Goal: Complete application form

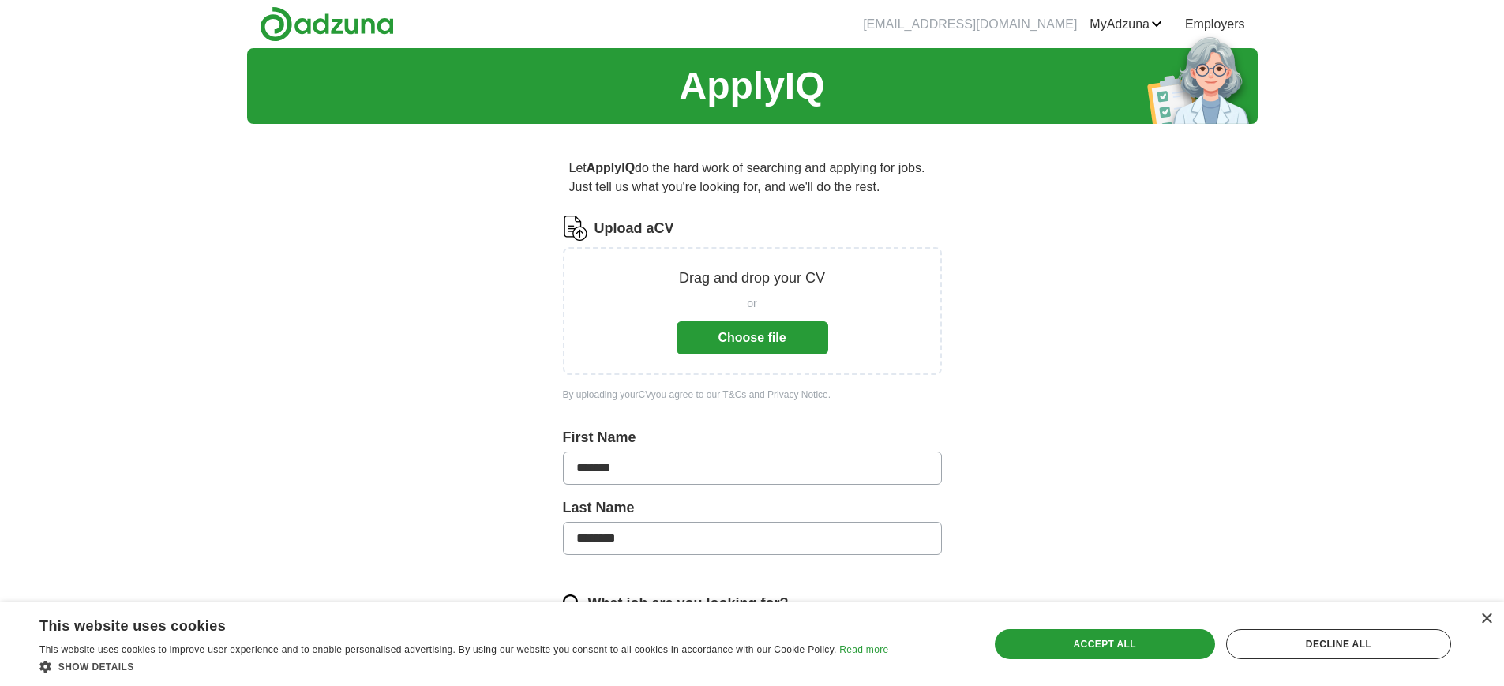
click at [756, 337] on button "Choose file" at bounding box center [753, 337] width 152 height 33
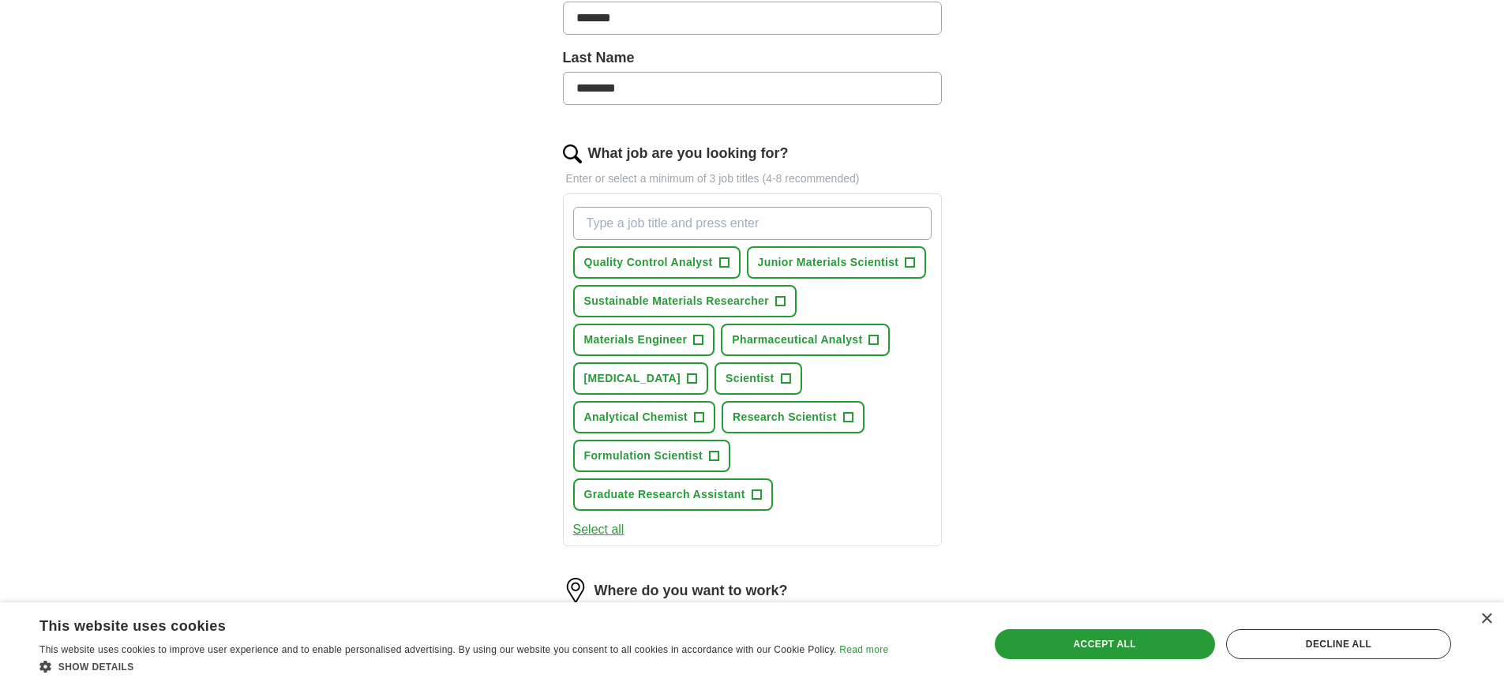
scroll to position [451, 0]
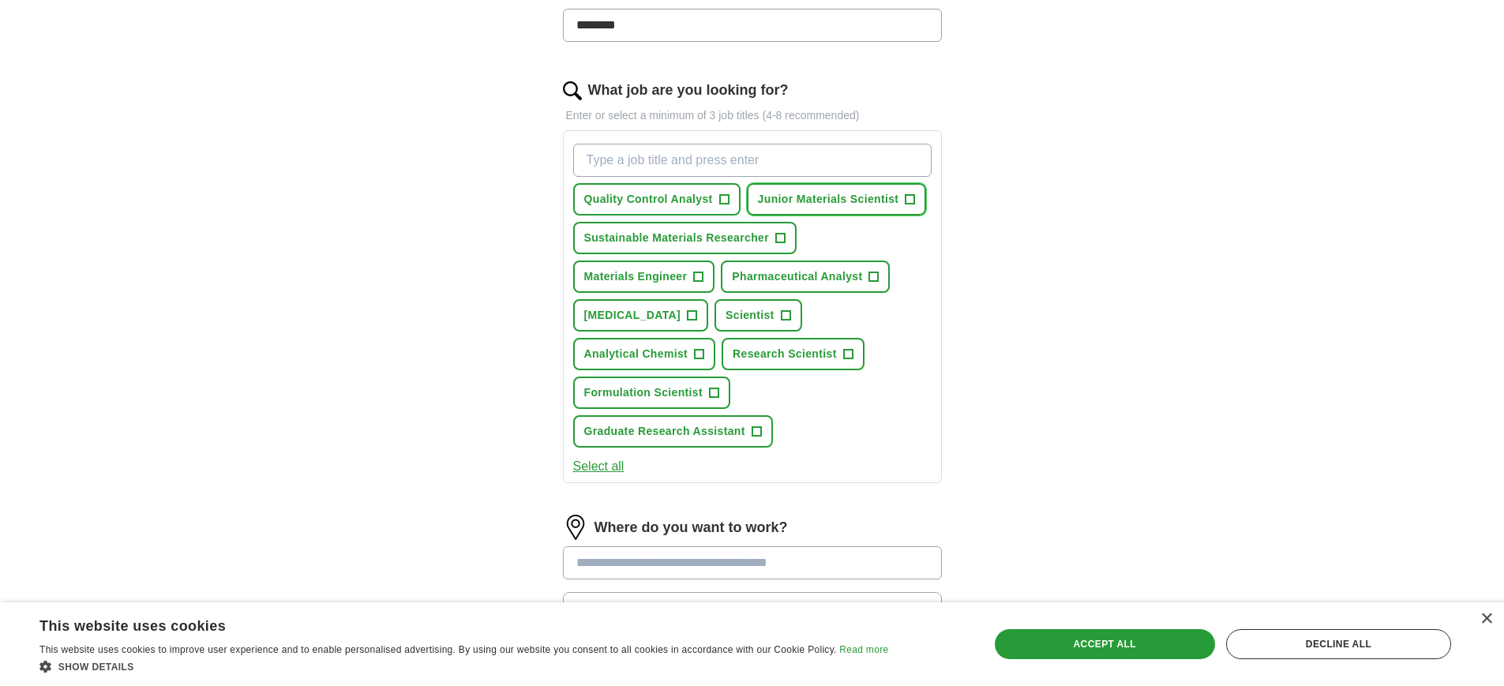
click at [910, 208] on button "Junior Materials Scientist +" at bounding box center [837, 199] width 180 height 32
click at [781, 320] on span "+" at bounding box center [785, 315] width 9 height 13
click at [810, 167] on input "What job are you looking for?" at bounding box center [752, 160] width 358 height 33
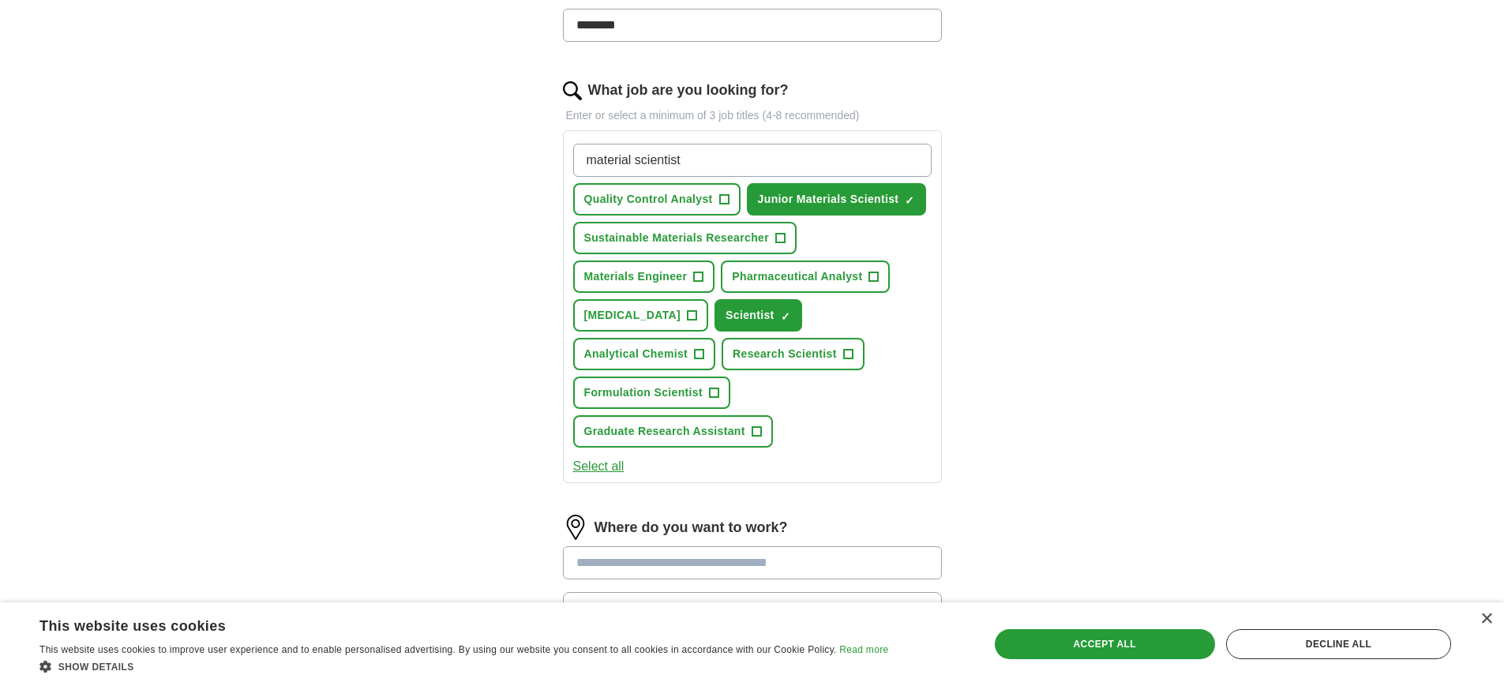
type input "material scientist"
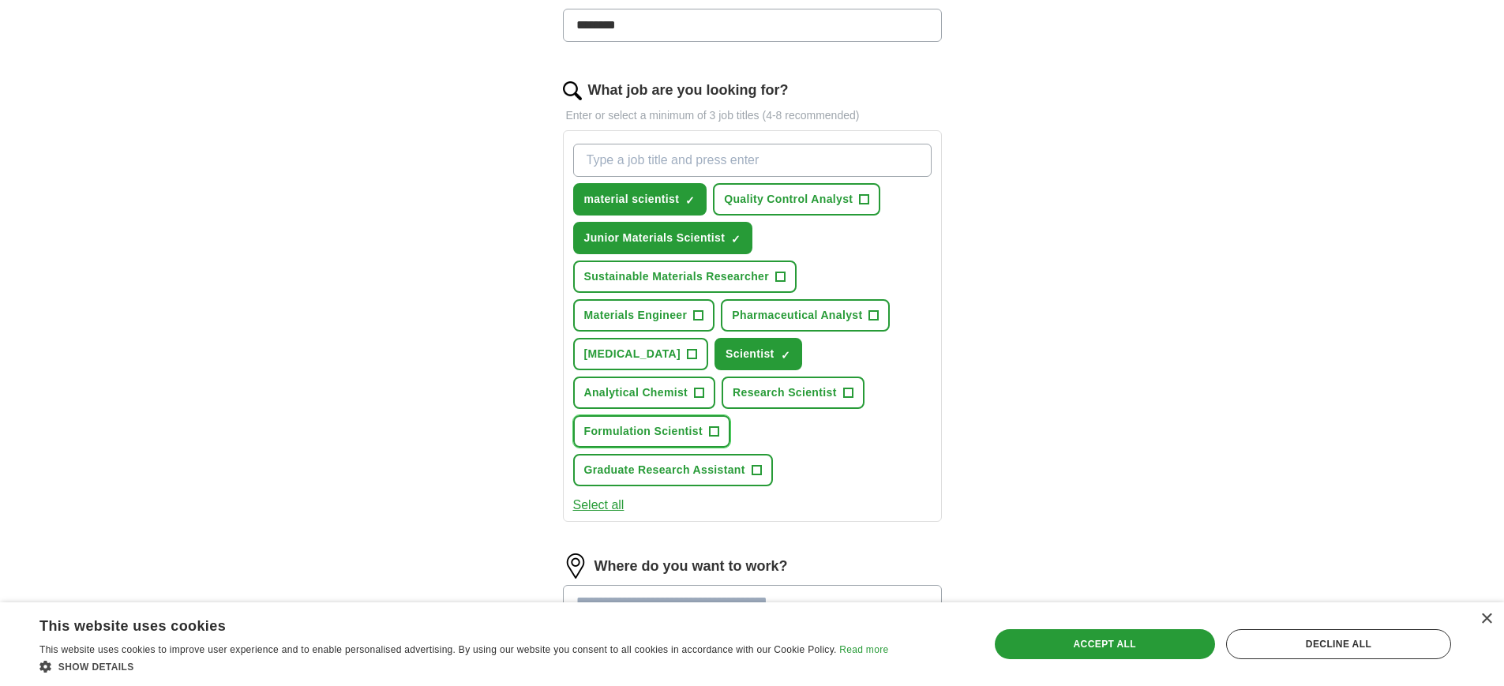
click at [707, 437] on button "Formulation Scientist +" at bounding box center [651, 431] width 157 height 32
click at [823, 390] on span "Research Scientist" at bounding box center [785, 392] width 104 height 17
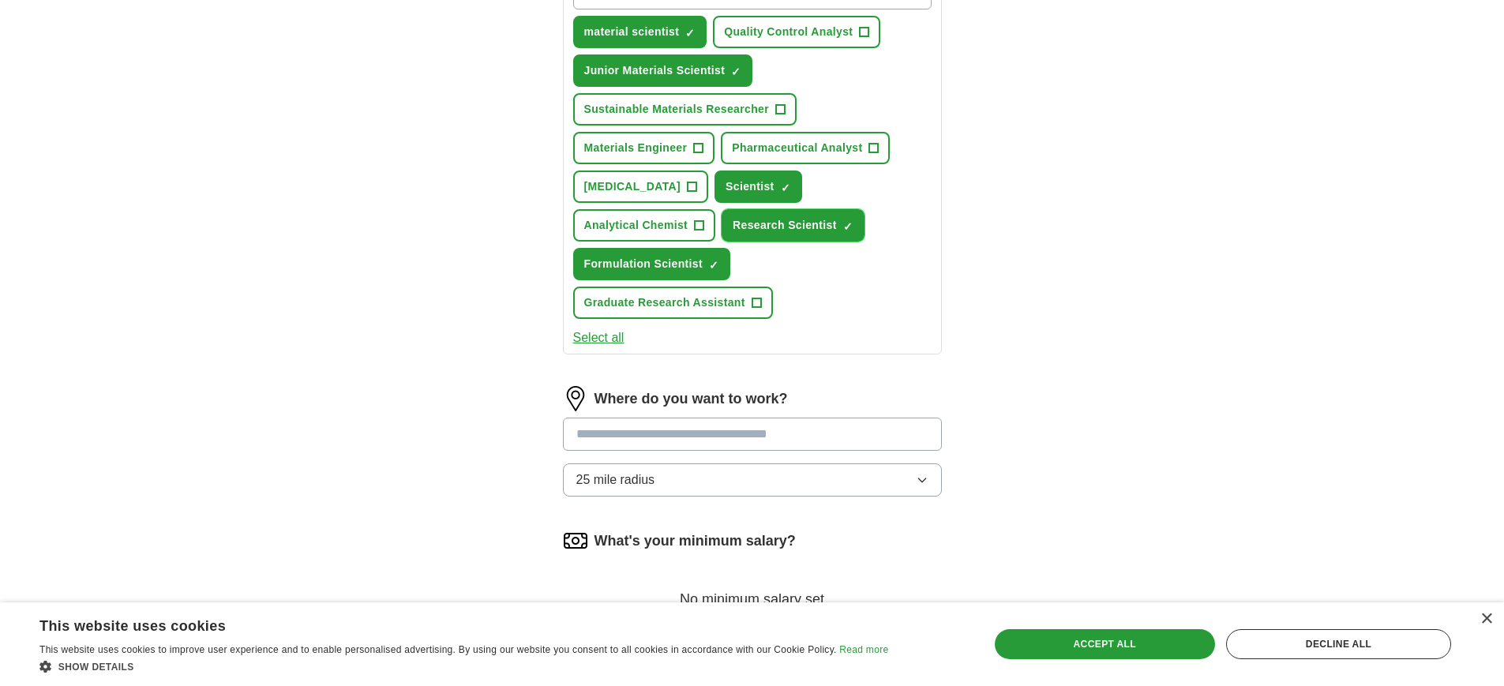
scroll to position [501, 0]
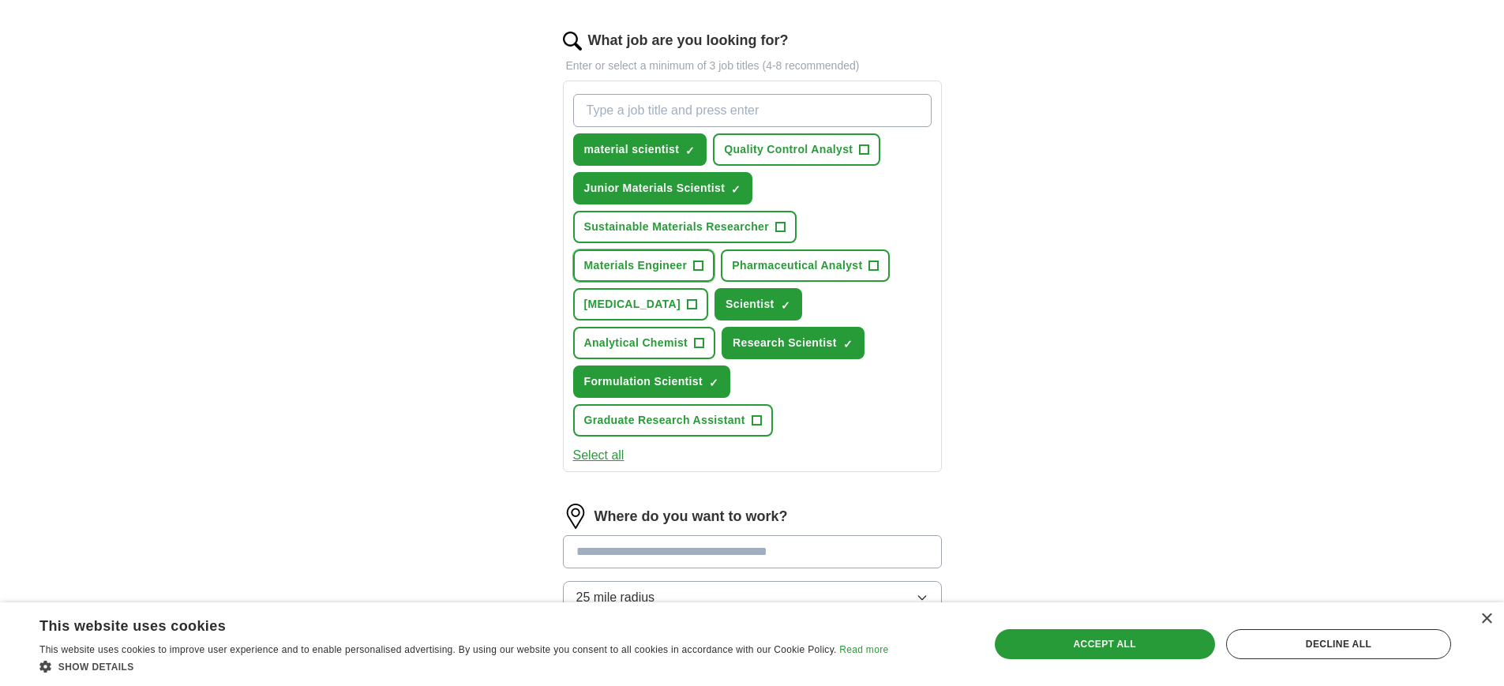
click at [688, 268] on button "Materials Engineer +" at bounding box center [644, 265] width 142 height 32
click at [733, 112] on input "What job are you looking for?" at bounding box center [752, 110] width 358 height 33
type input "research assitant"
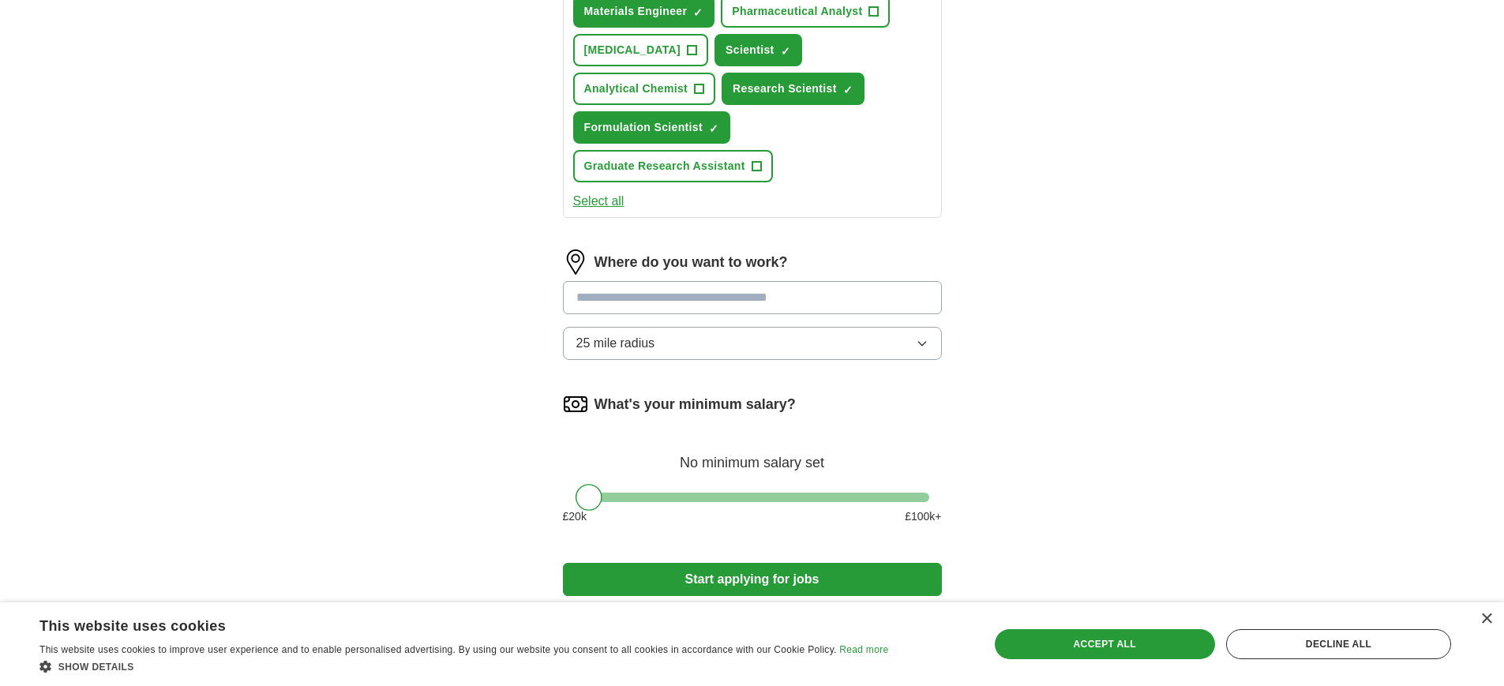
scroll to position [756, 0]
click at [805, 303] on input "text" at bounding box center [752, 296] width 379 height 33
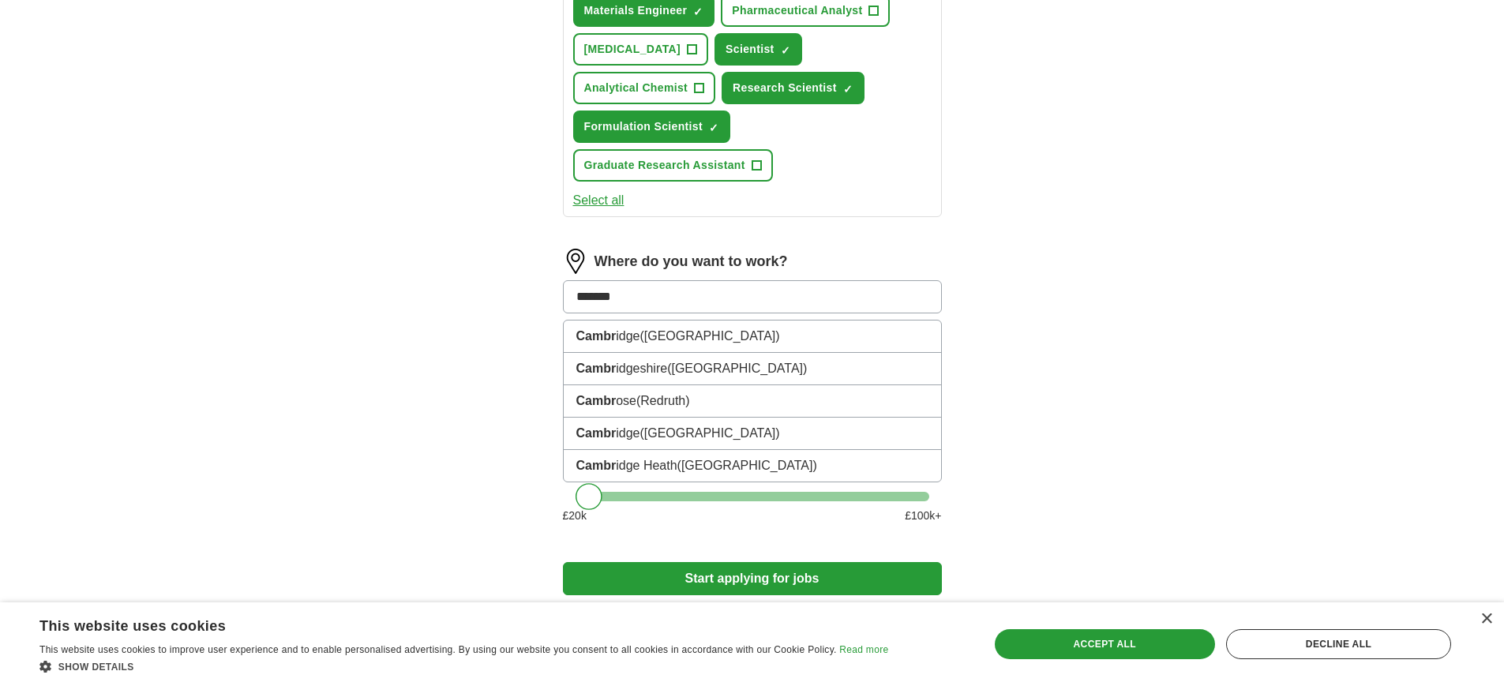
type input "********"
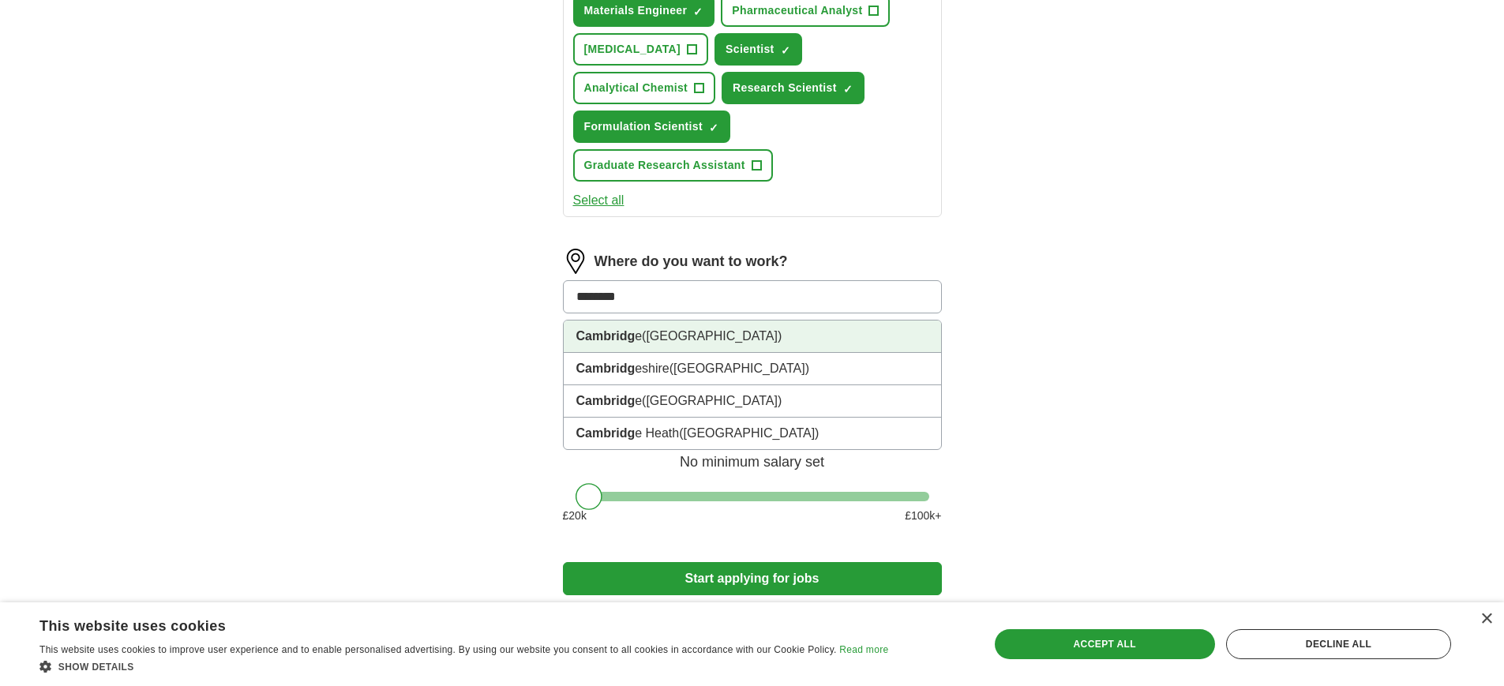
click at [785, 339] on li "Cambridg e ([GEOGRAPHIC_DATA])" at bounding box center [752, 337] width 377 height 32
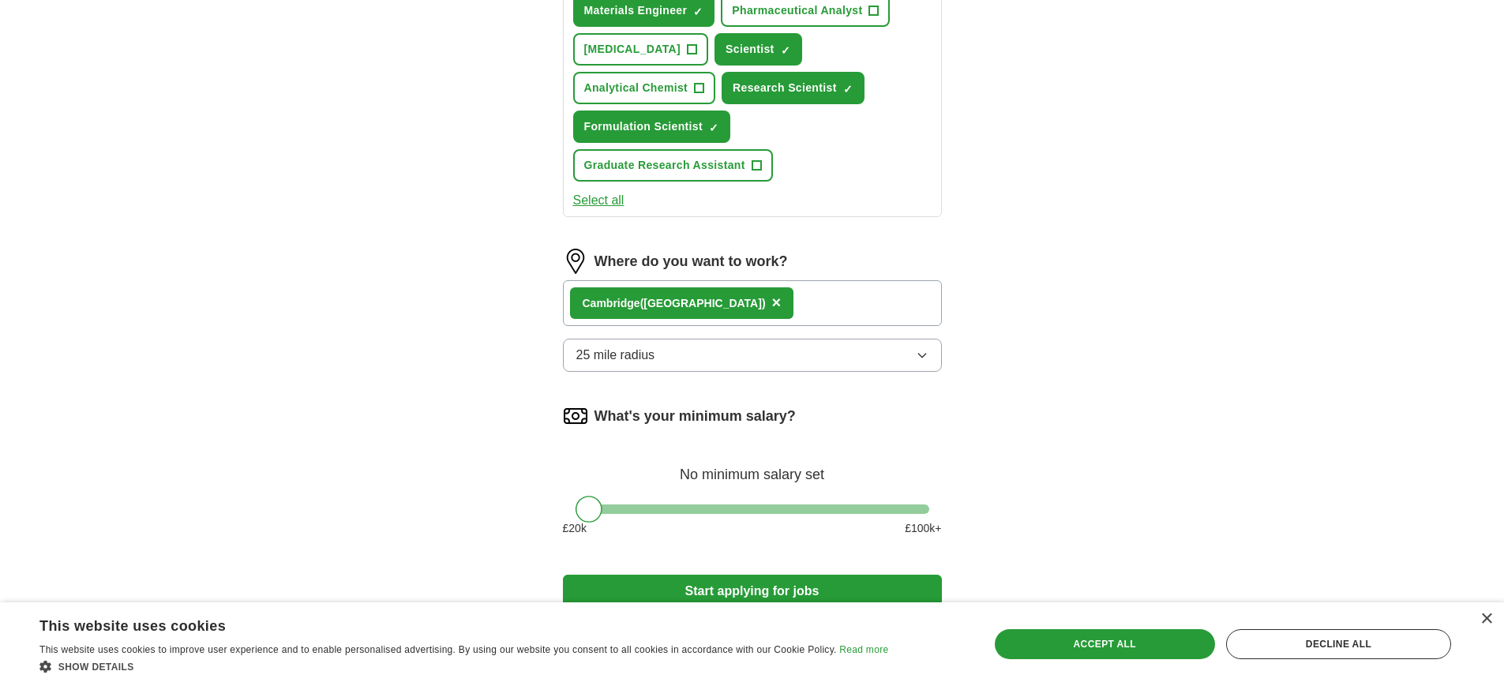
click at [738, 354] on button "25 mile radius" at bounding box center [752, 355] width 379 height 33
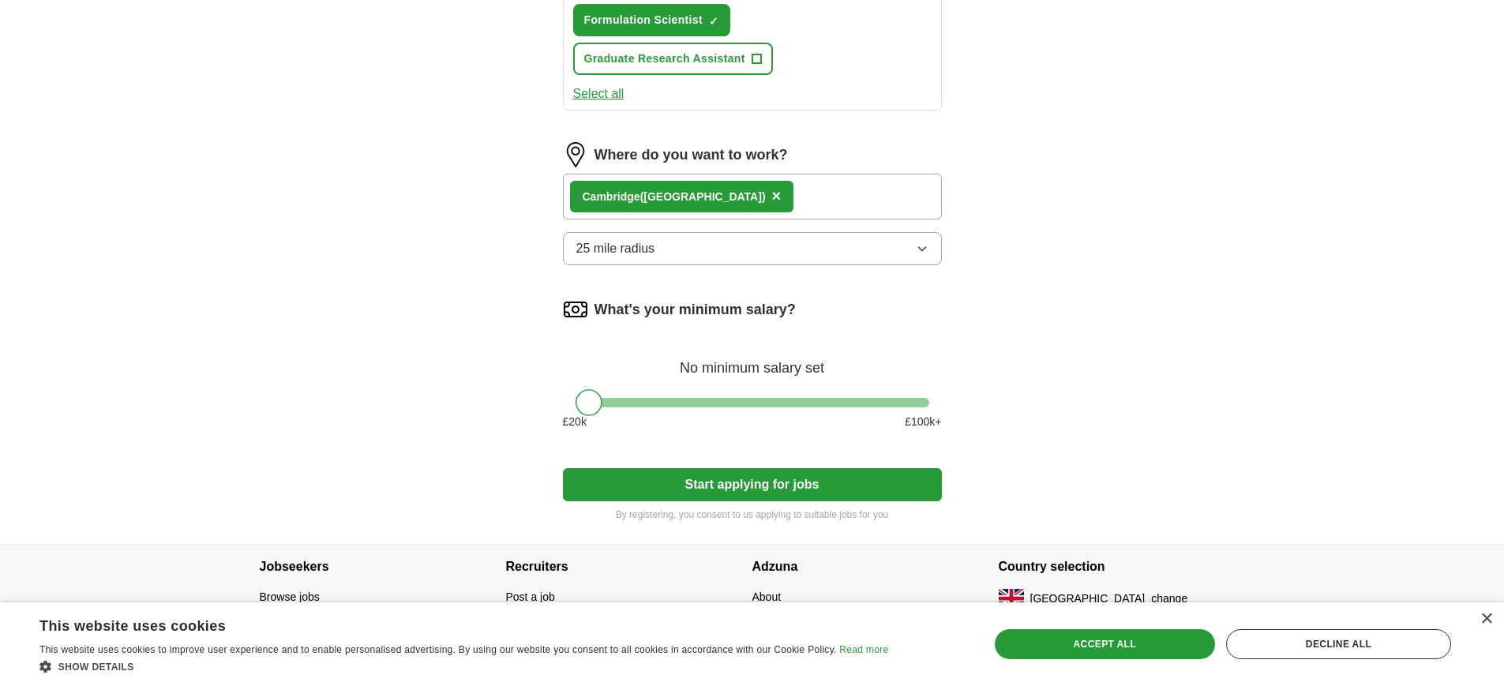
scroll to position [872, 0]
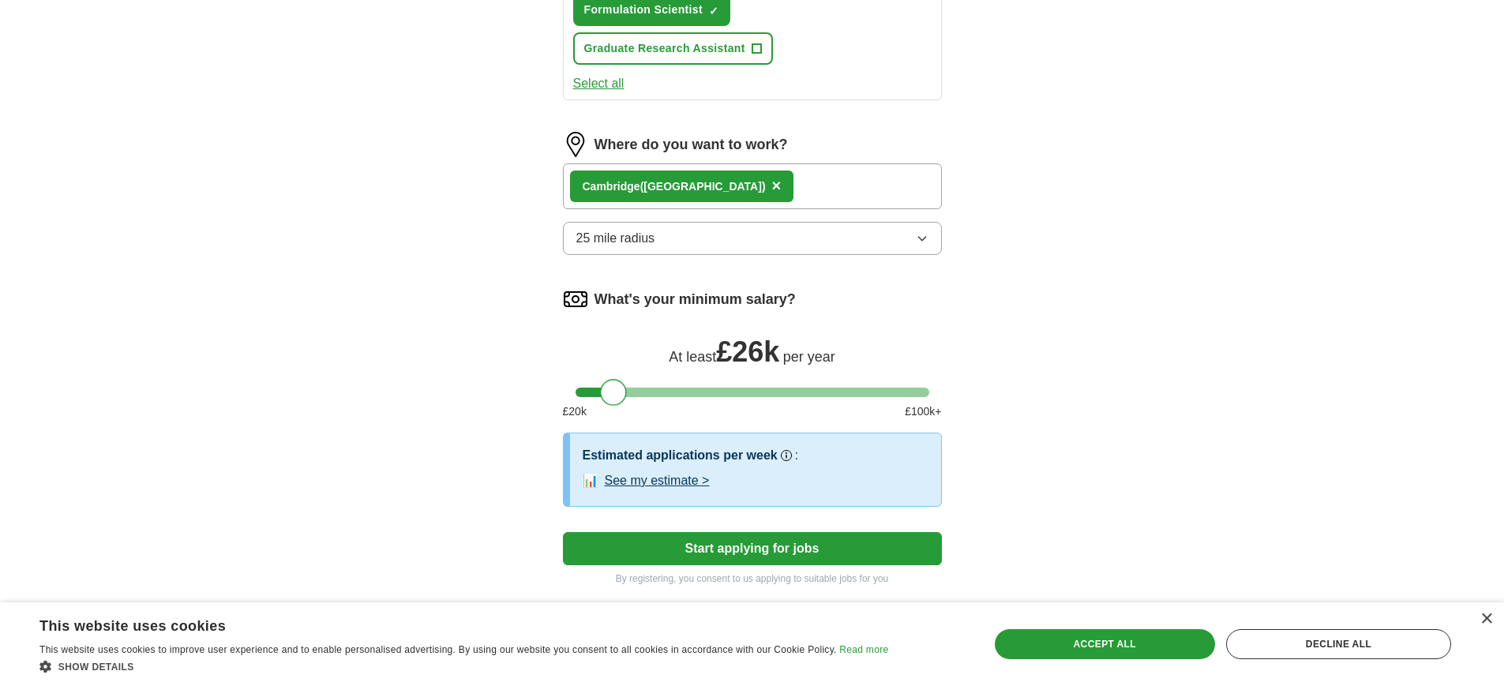
drag, startPoint x: 594, startPoint y: 392, endPoint x: 617, endPoint y: 396, distance: 24.0
click at [617, 396] on div at bounding box center [613, 392] width 27 height 27
click at [624, 394] on div at bounding box center [621, 392] width 27 height 27
click at [792, 549] on button "Start applying for jobs" at bounding box center [752, 548] width 379 height 33
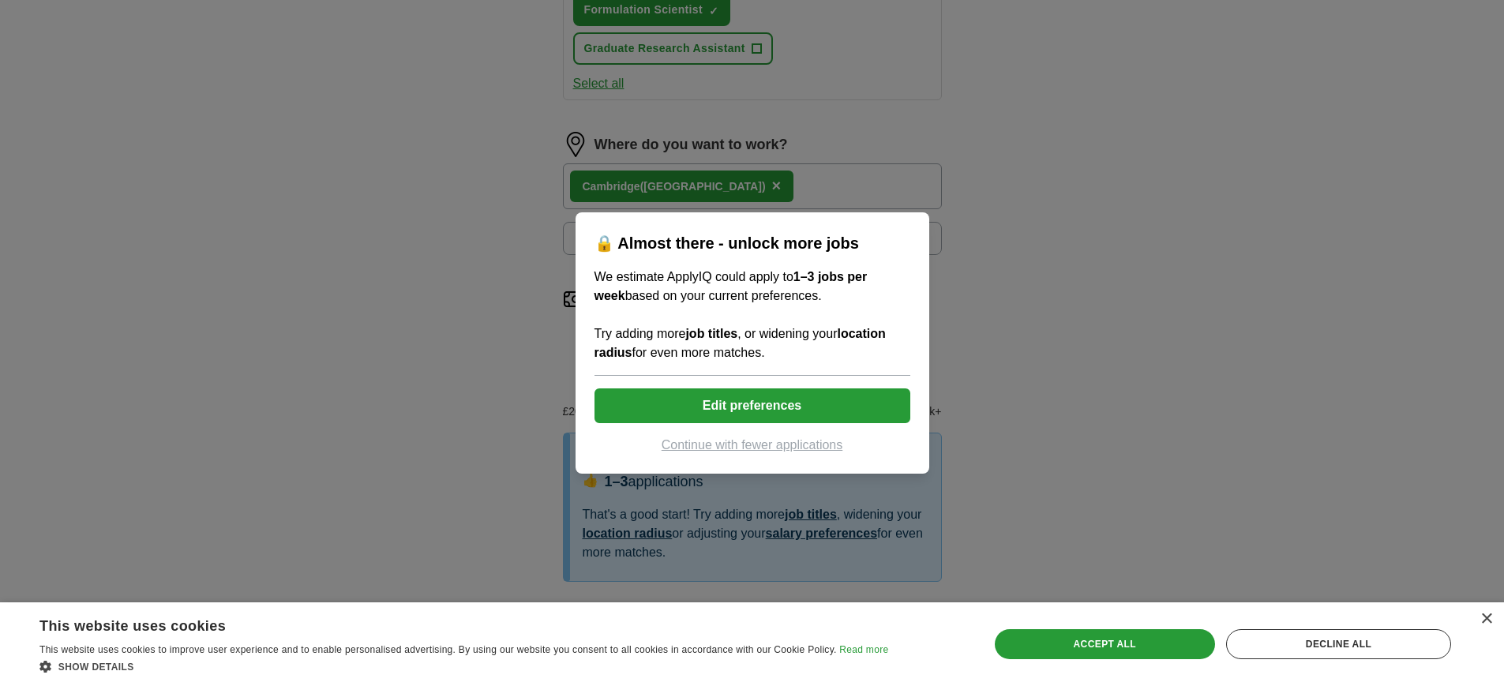
click at [752, 444] on button "Continue with fewer applications" at bounding box center [752, 445] width 316 height 19
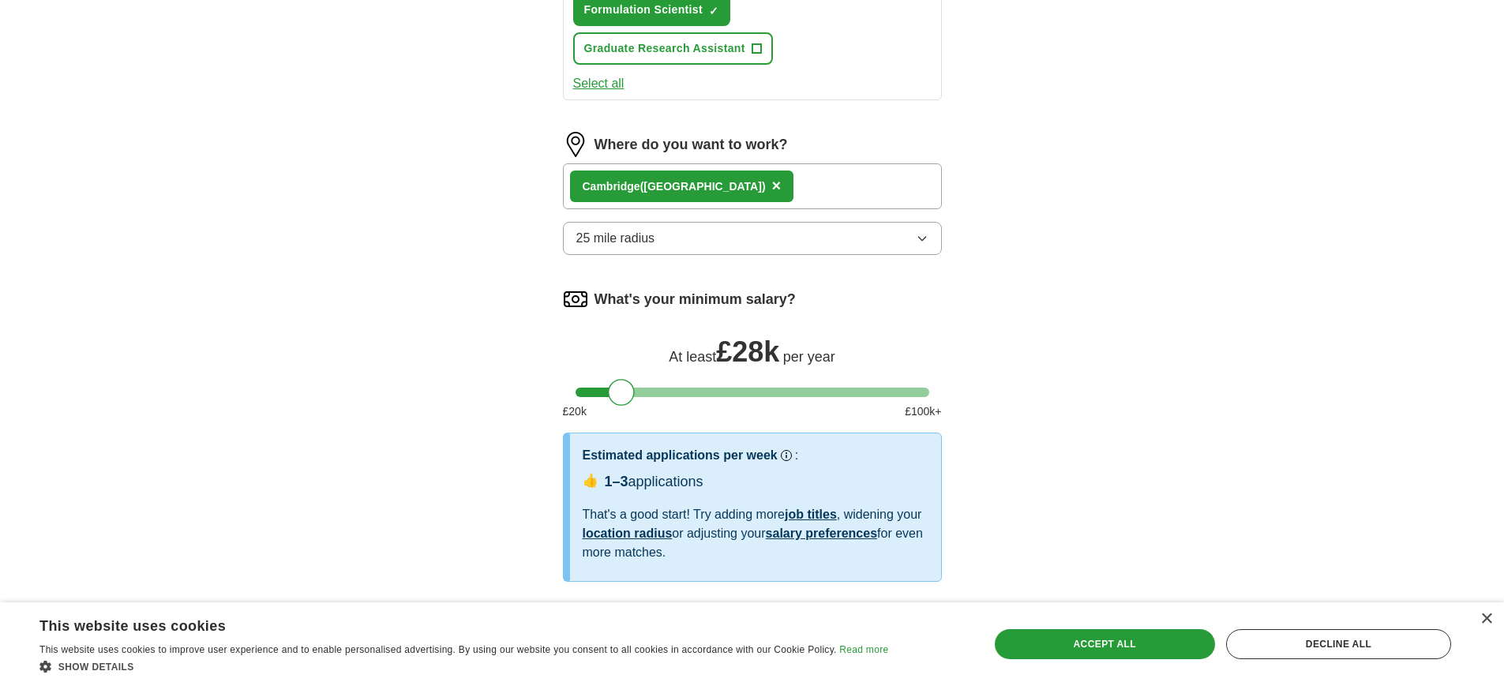
select select "**"
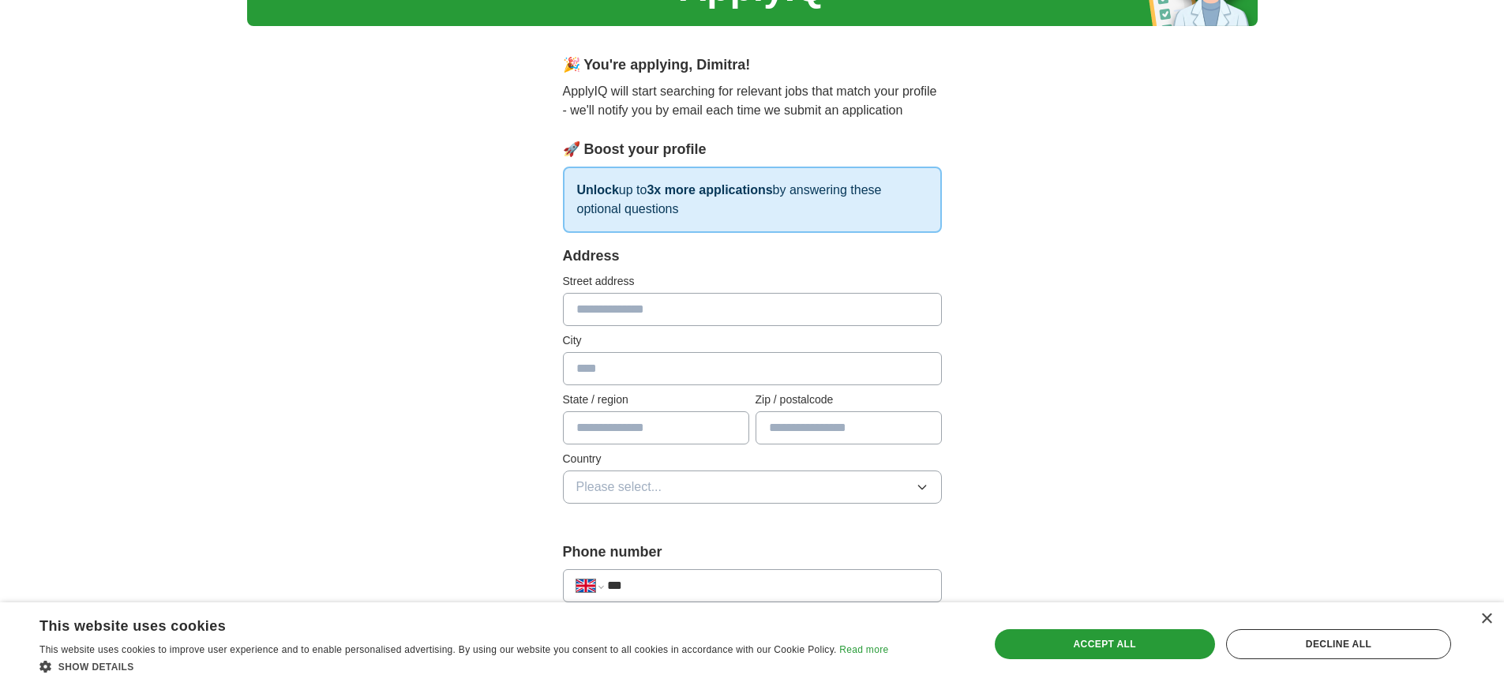
scroll to position [122, 0]
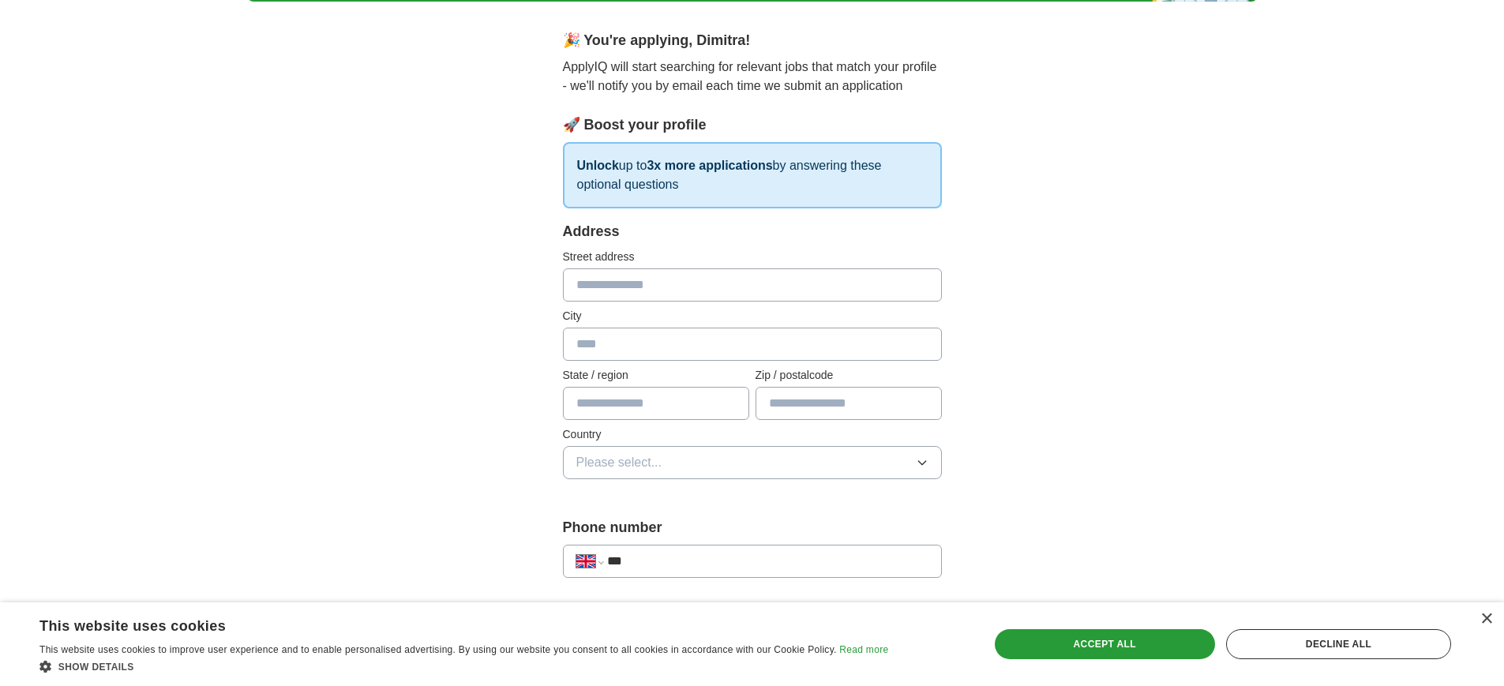
click at [751, 283] on input "text" at bounding box center [752, 284] width 379 height 33
type input "**********"
type input "*********"
type input "*******"
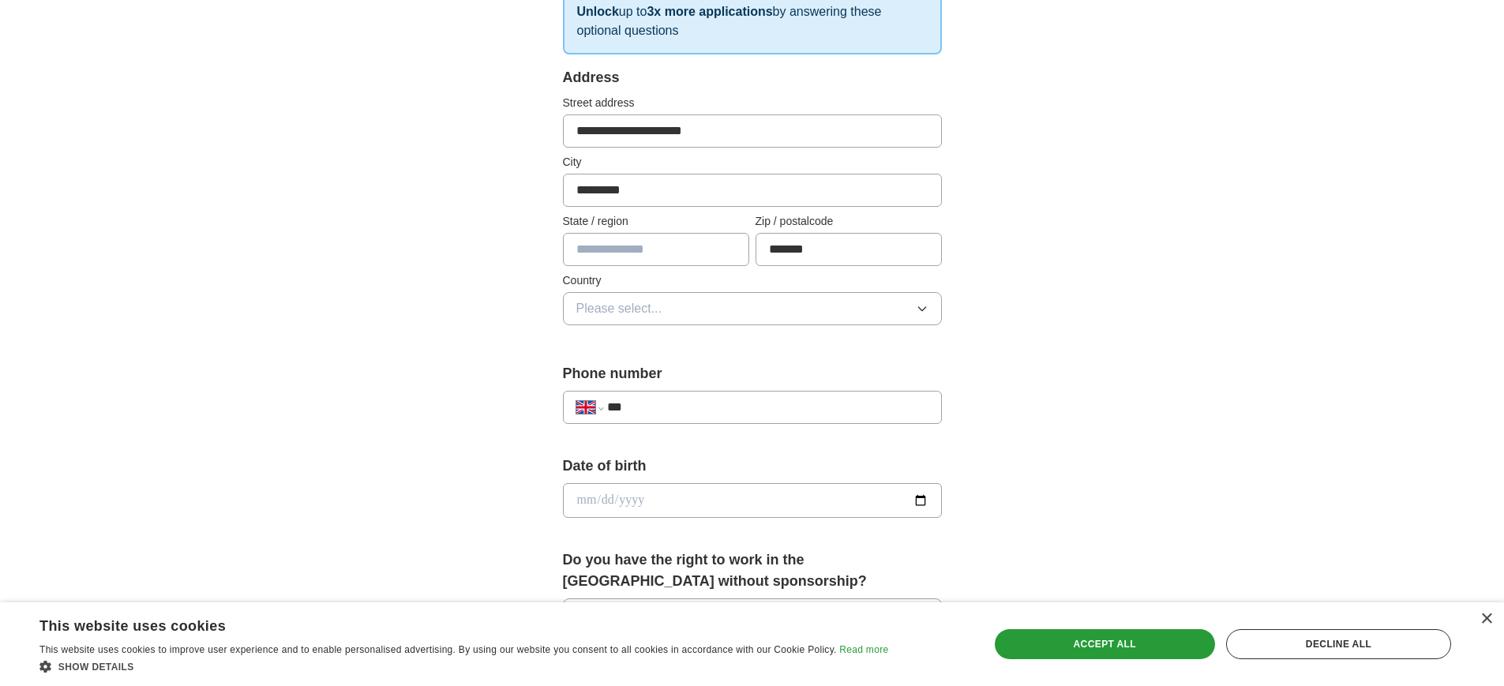
scroll to position [278, 0]
click at [671, 309] on button "Please select..." at bounding box center [752, 307] width 379 height 33
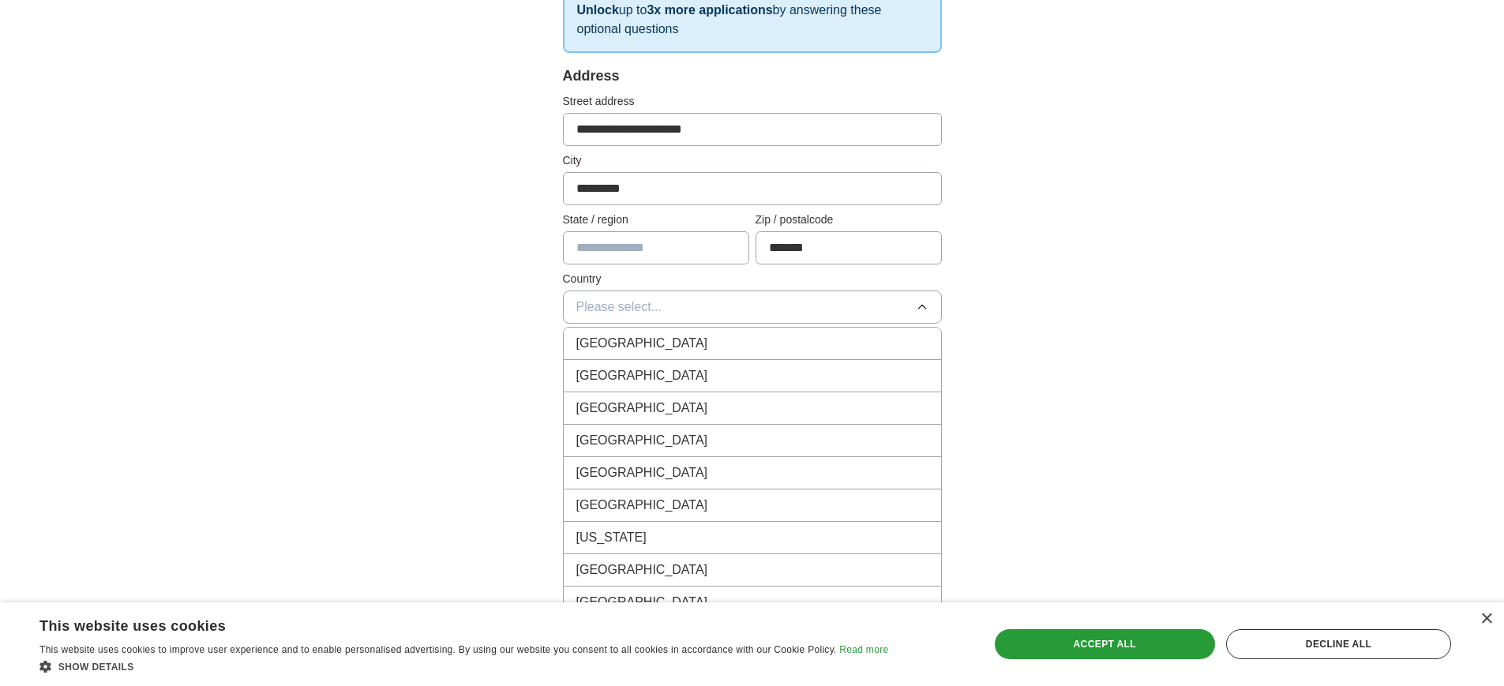
click at [666, 350] on span "[GEOGRAPHIC_DATA]" at bounding box center [642, 343] width 132 height 19
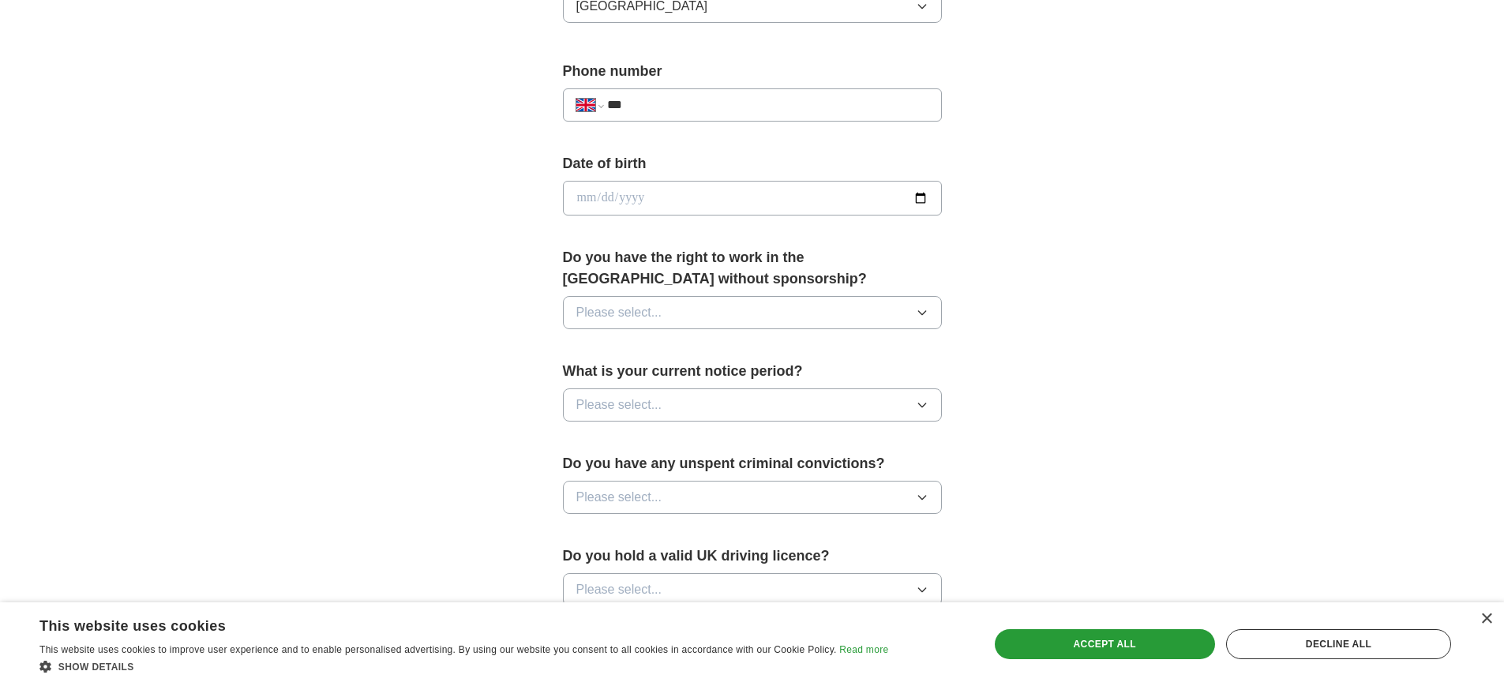
scroll to position [508, 0]
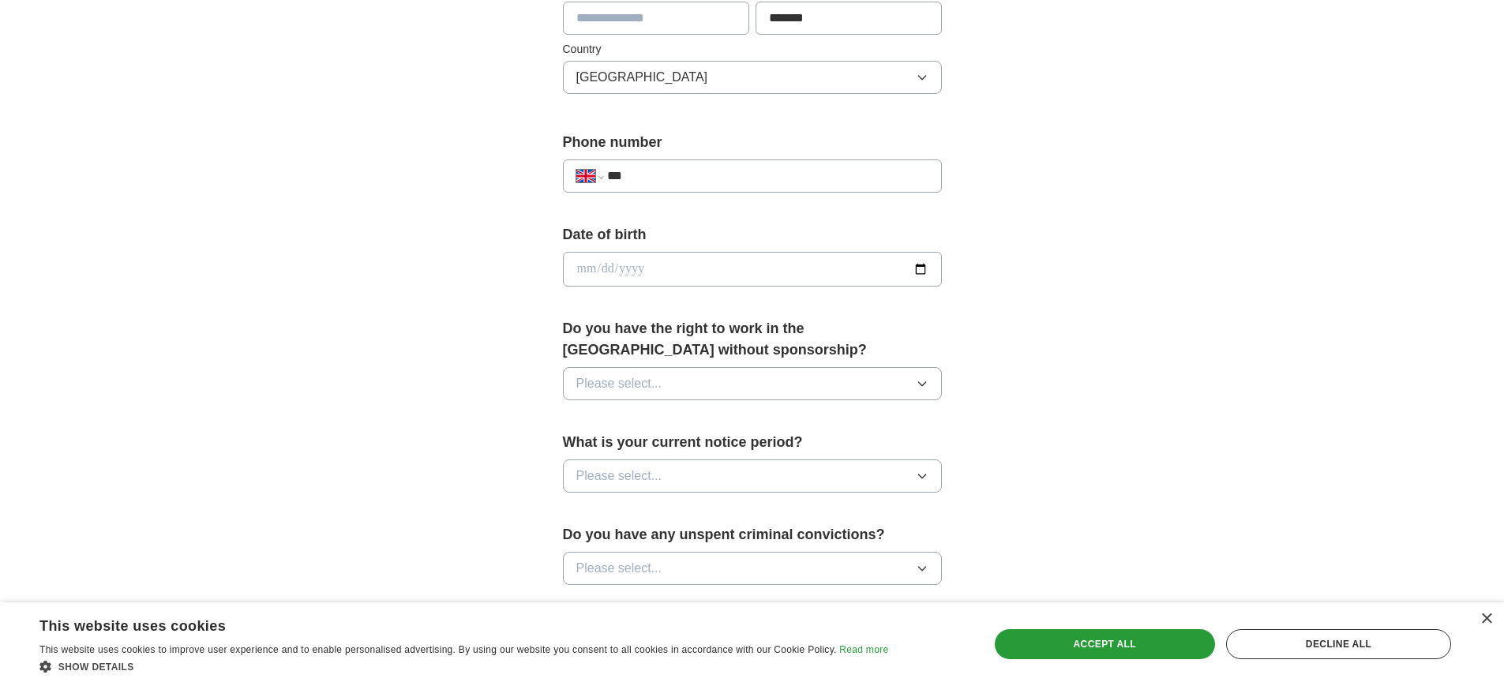
click at [699, 183] on input "***" at bounding box center [767, 176] width 321 height 19
type input "**********"
click at [700, 255] on input "date" at bounding box center [752, 269] width 379 height 35
type input "**********"
click at [1229, 334] on div "**********" at bounding box center [752, 249] width 1011 height 1416
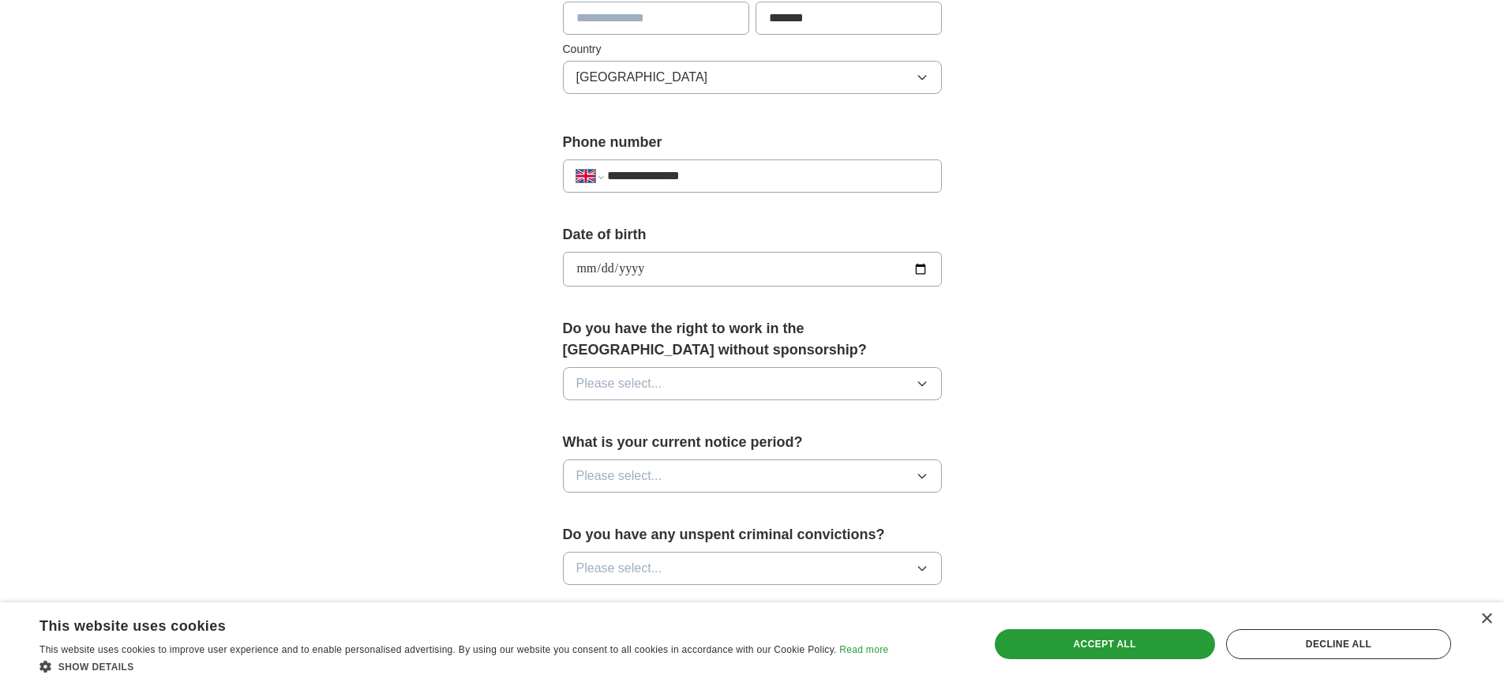
click at [925, 386] on icon "button" at bounding box center [922, 383] width 13 height 13
click at [868, 426] on div "Yes" at bounding box center [752, 420] width 352 height 19
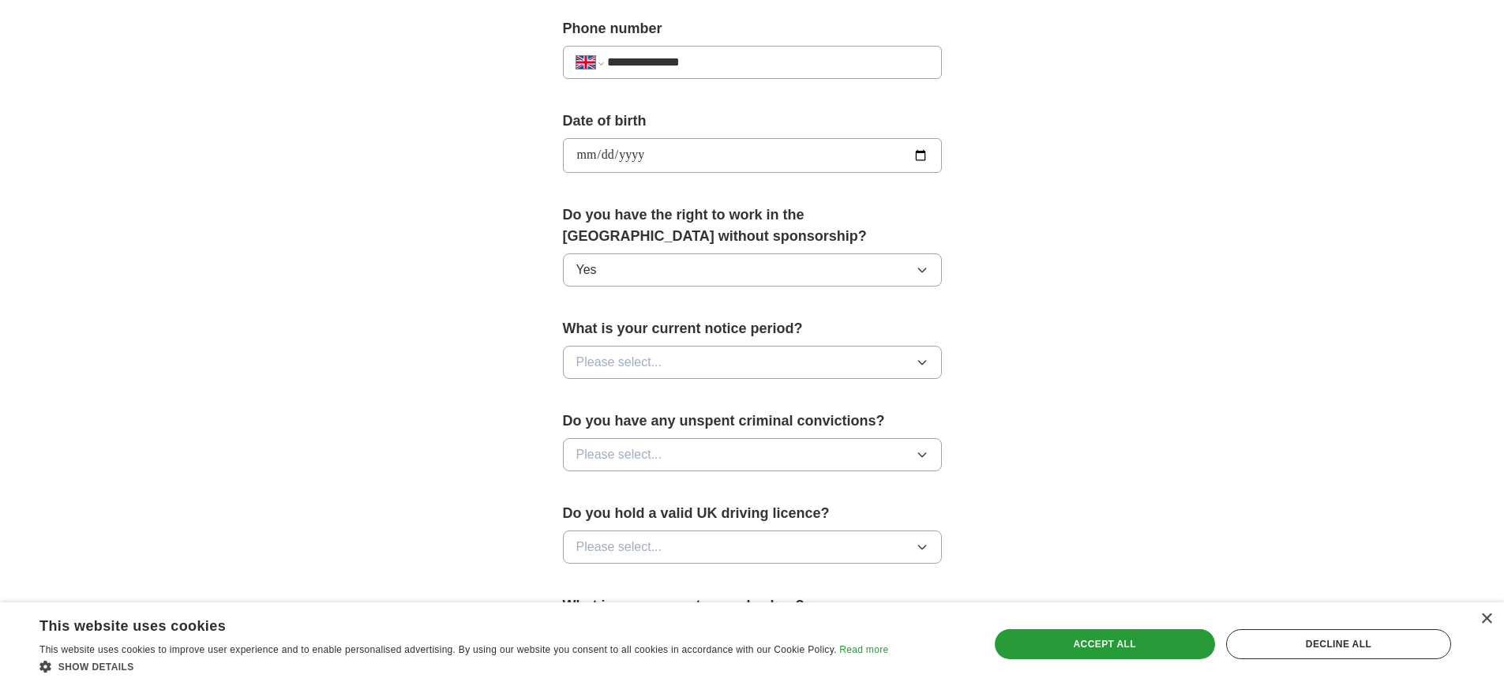
scroll to position [682, 0]
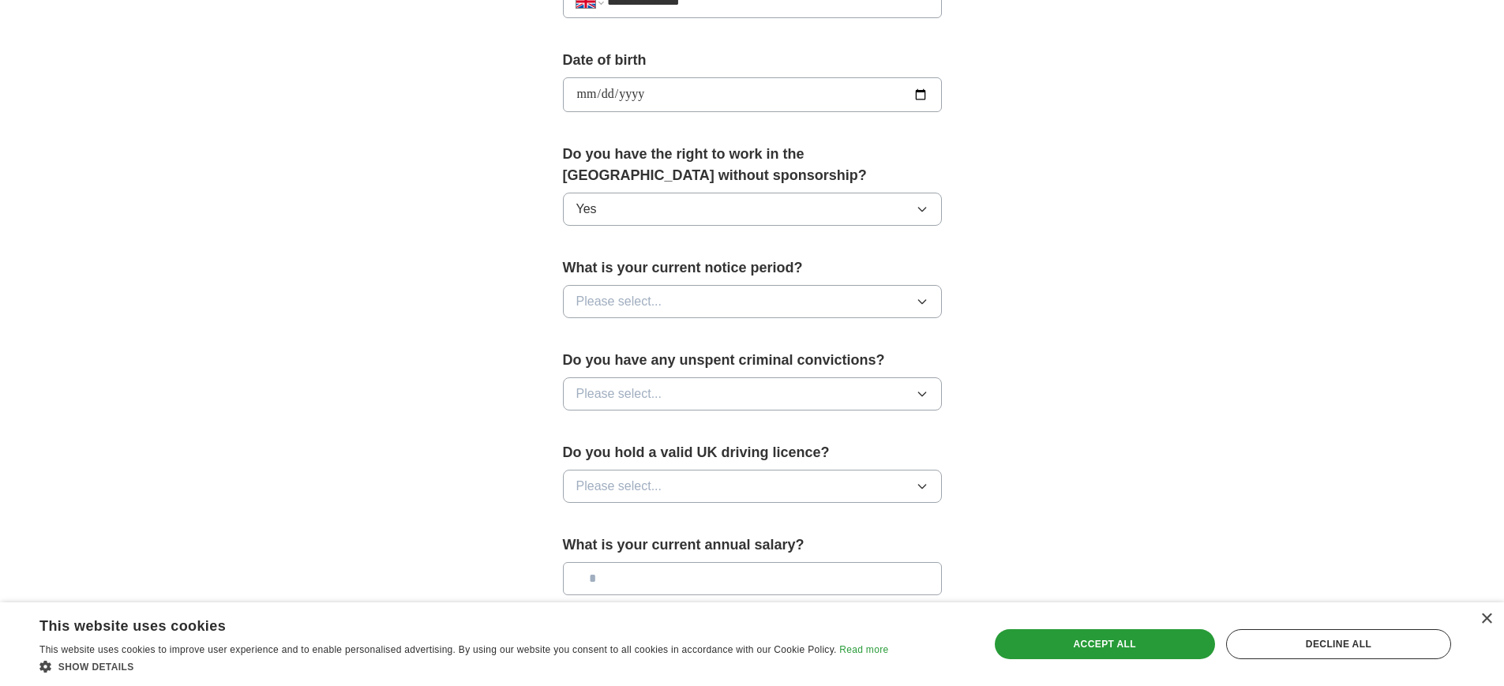
click at [923, 299] on icon "button" at bounding box center [922, 301] width 13 height 13
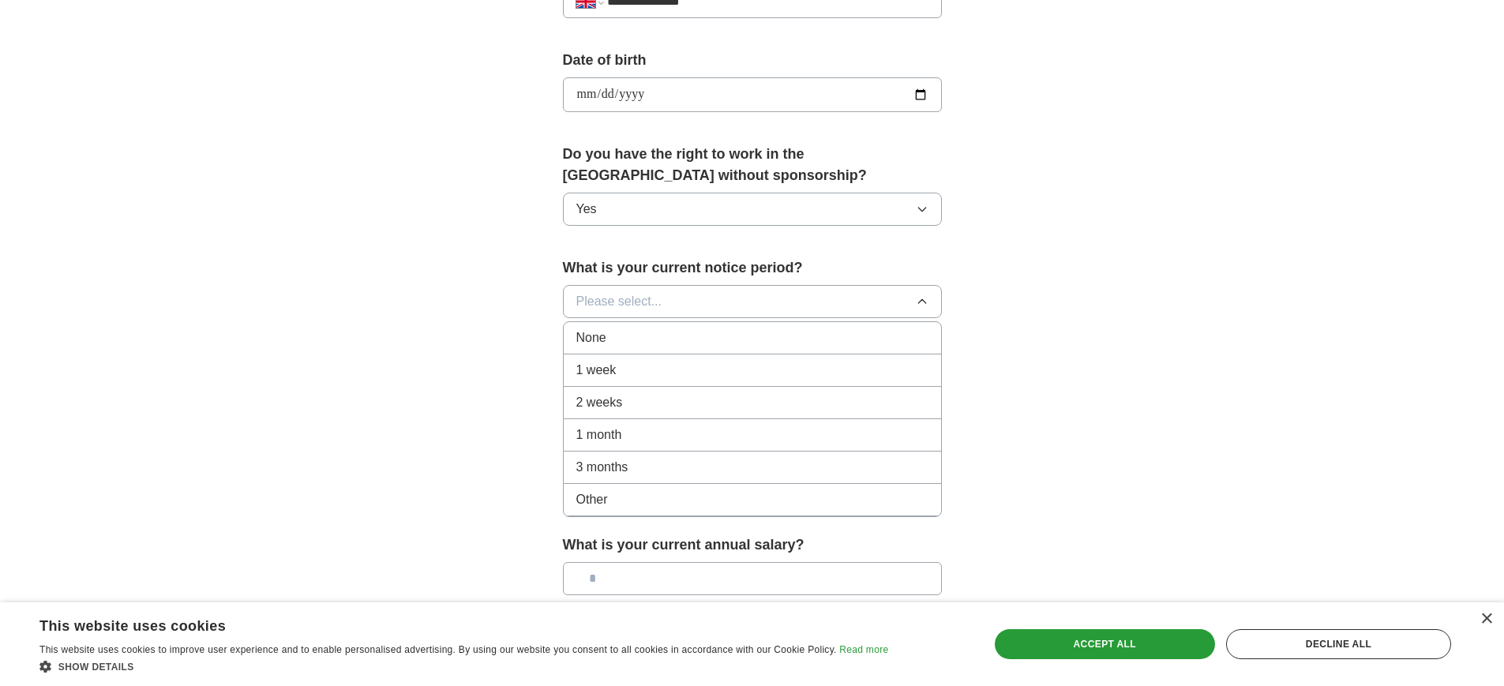
click at [902, 333] on div "None" at bounding box center [752, 337] width 352 height 19
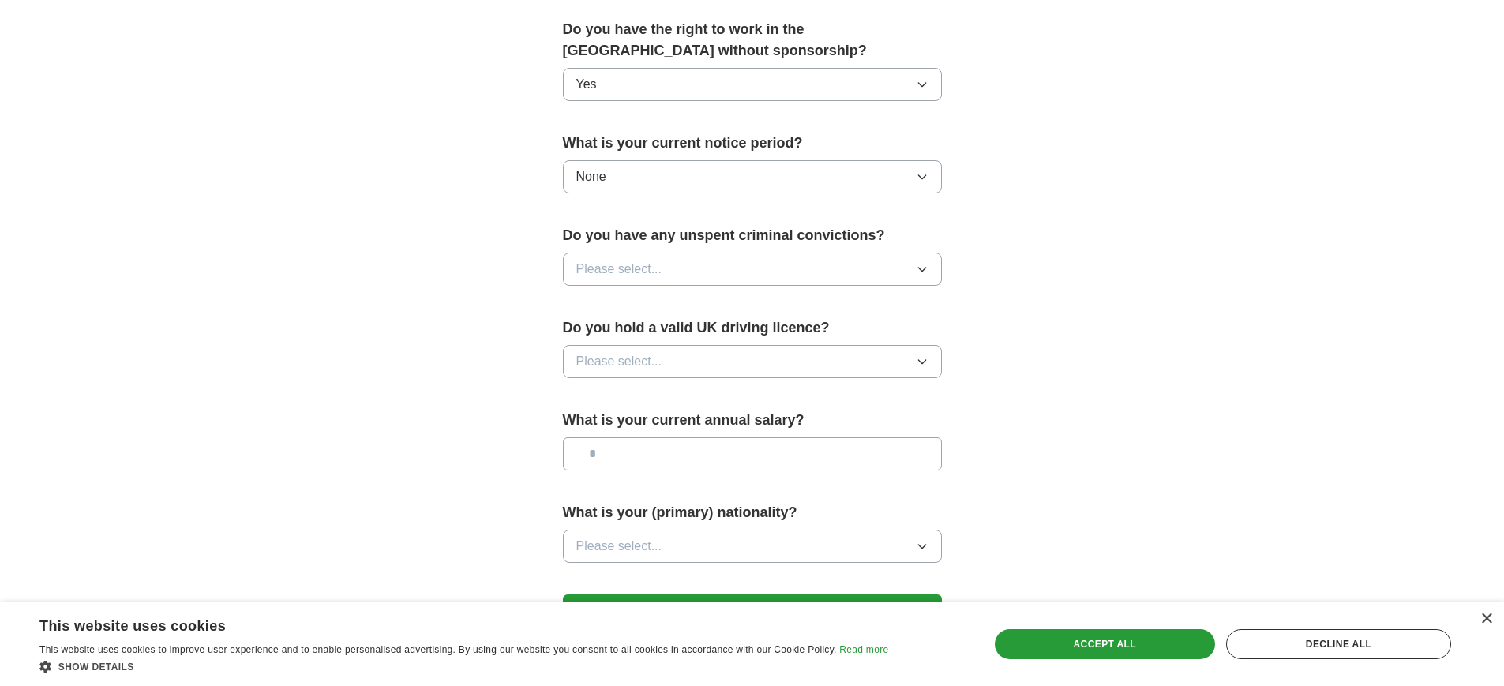
scroll to position [823, 0]
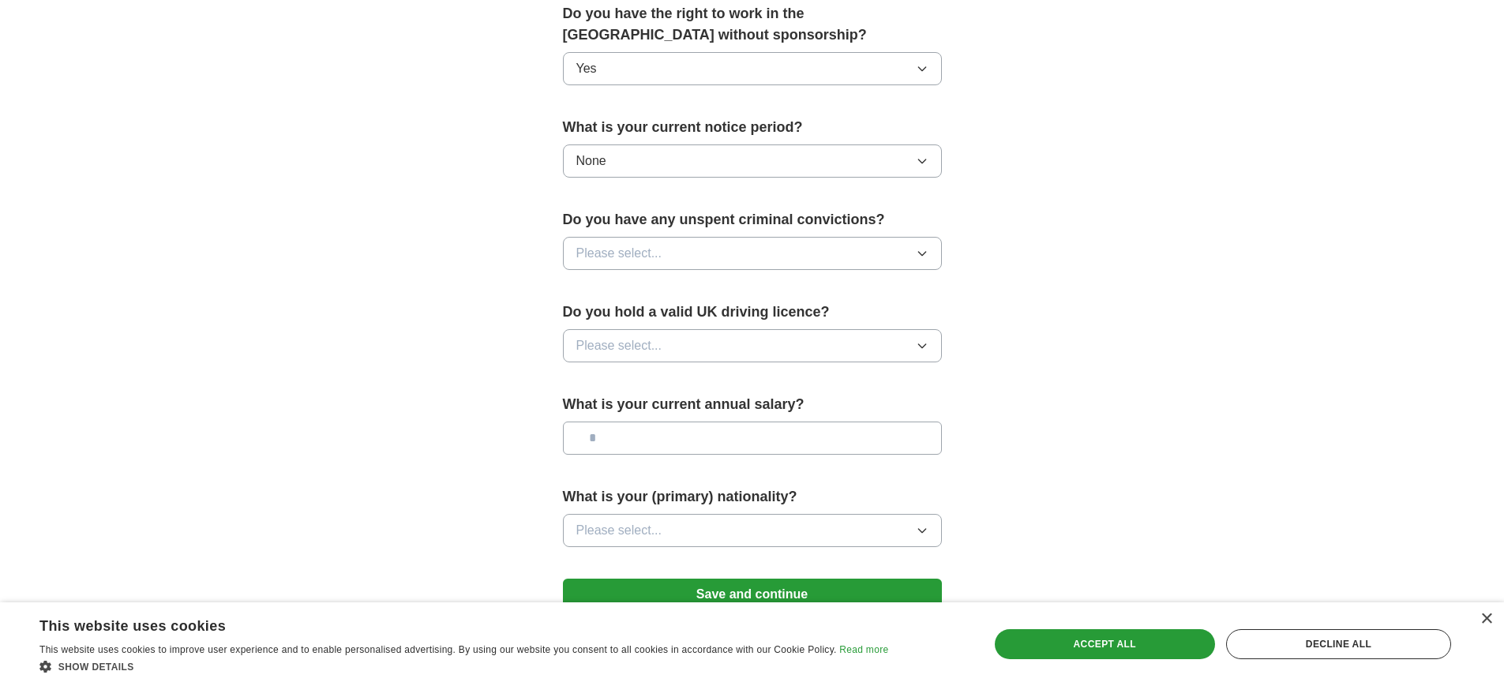
click at [920, 254] on icon "button" at bounding box center [922, 253] width 13 height 13
click at [851, 321] on div "No" at bounding box center [752, 322] width 352 height 19
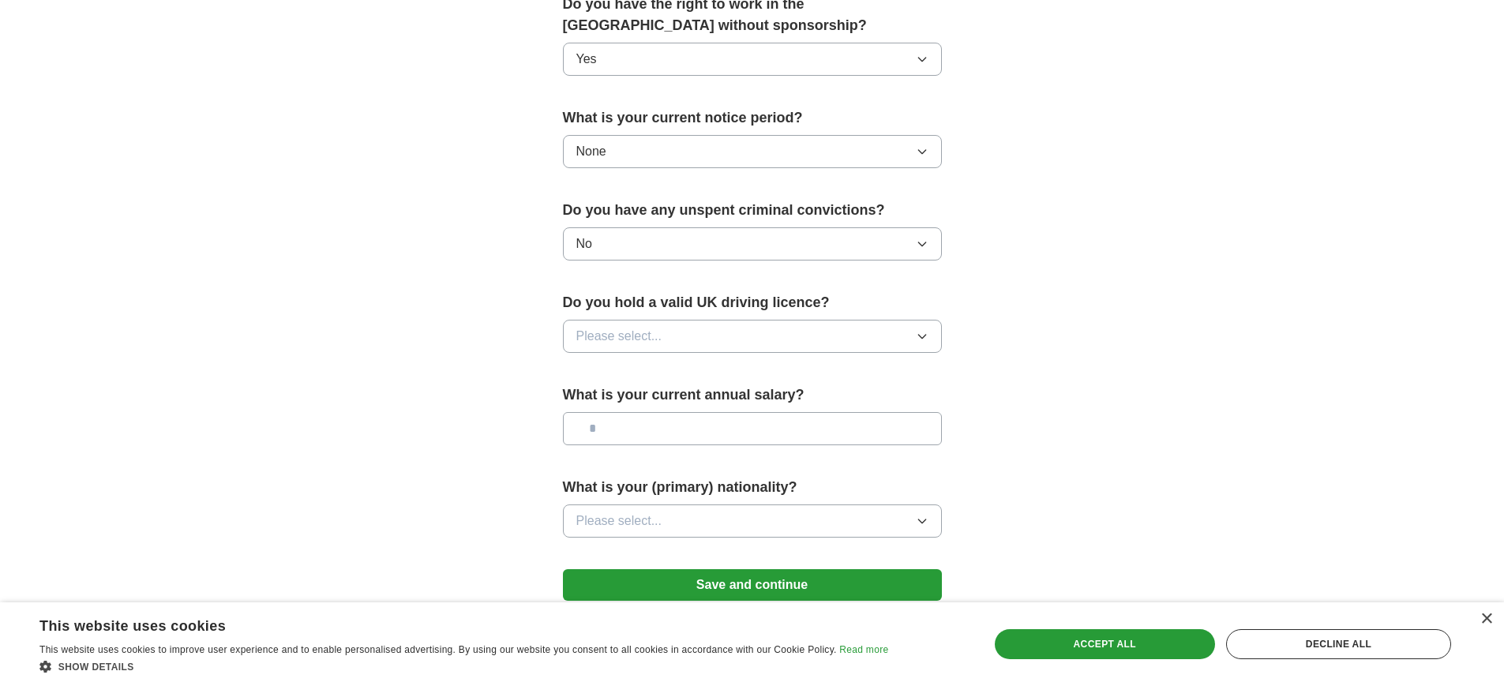
scroll to position [846, 0]
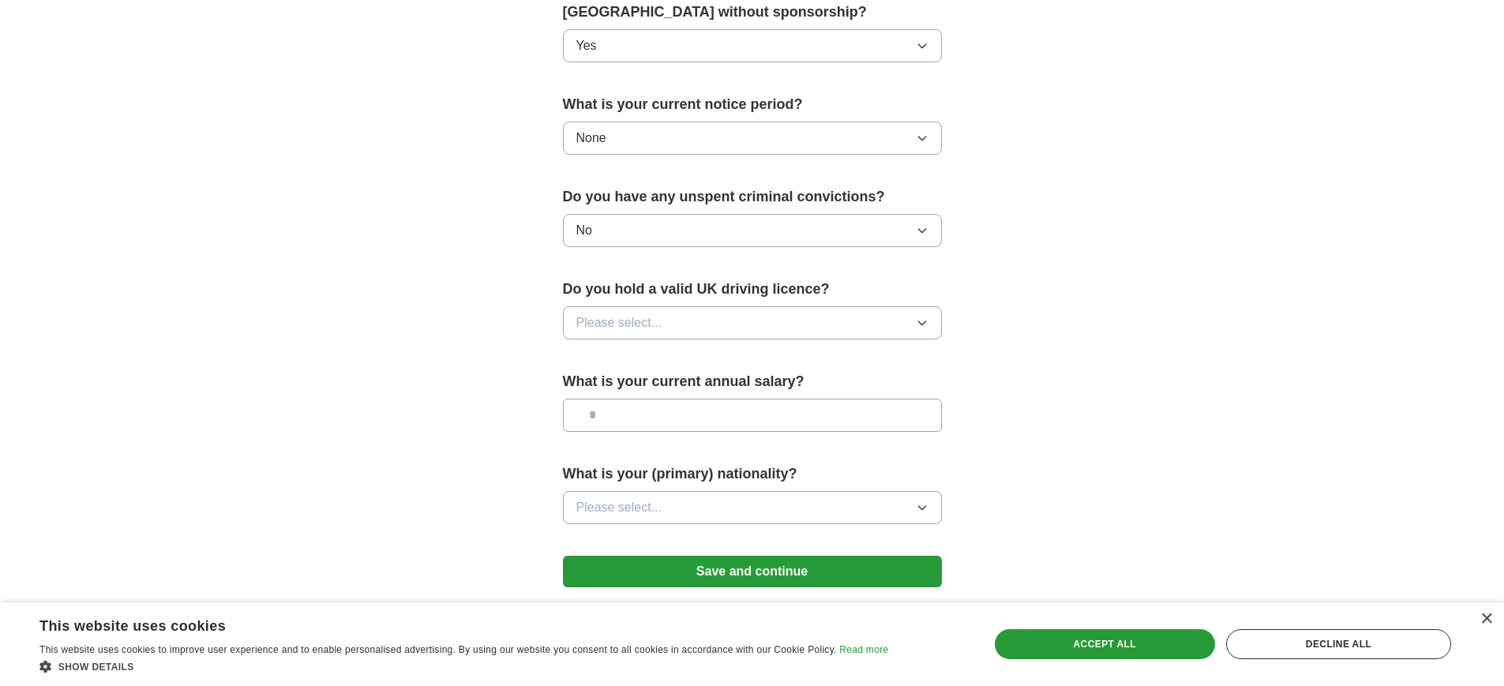
click at [880, 317] on button "Please select..." at bounding box center [752, 322] width 379 height 33
click at [863, 381] on li "No" at bounding box center [752, 392] width 377 height 32
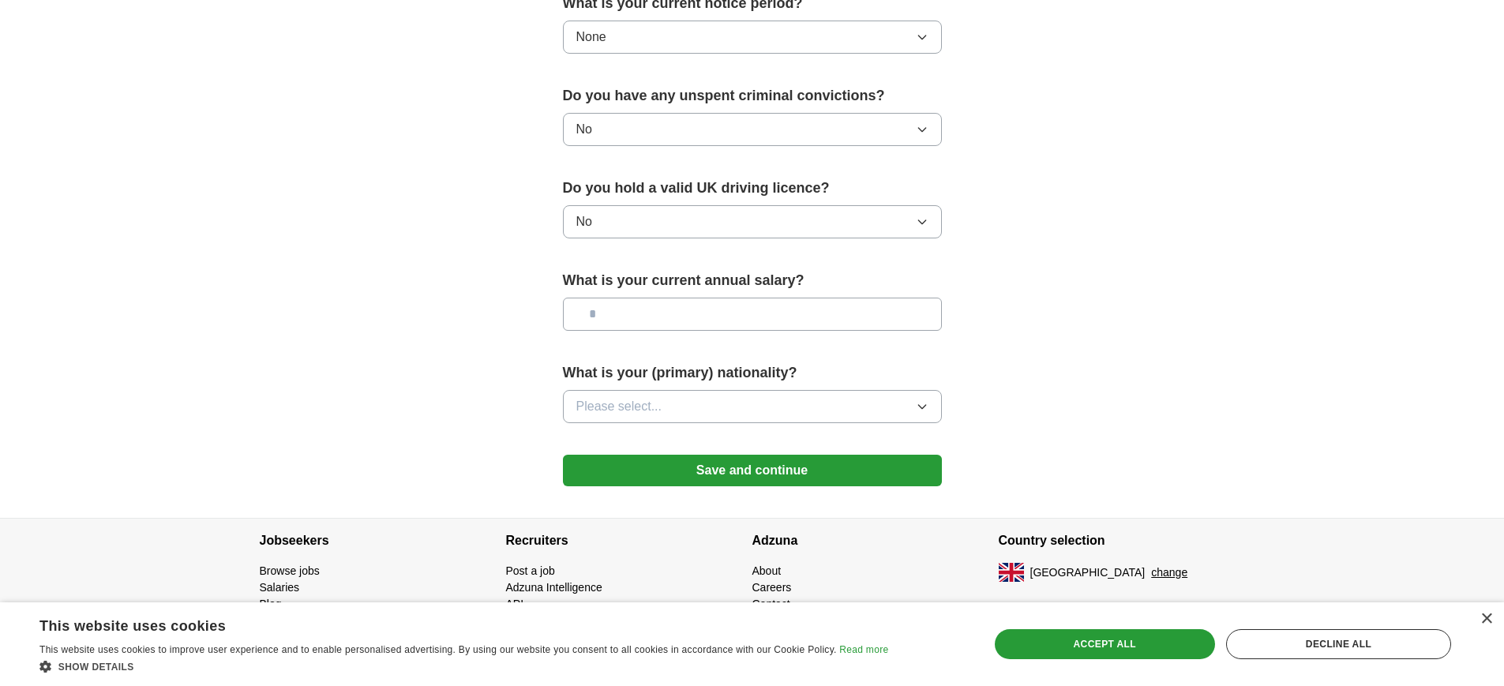
scroll to position [955, 0]
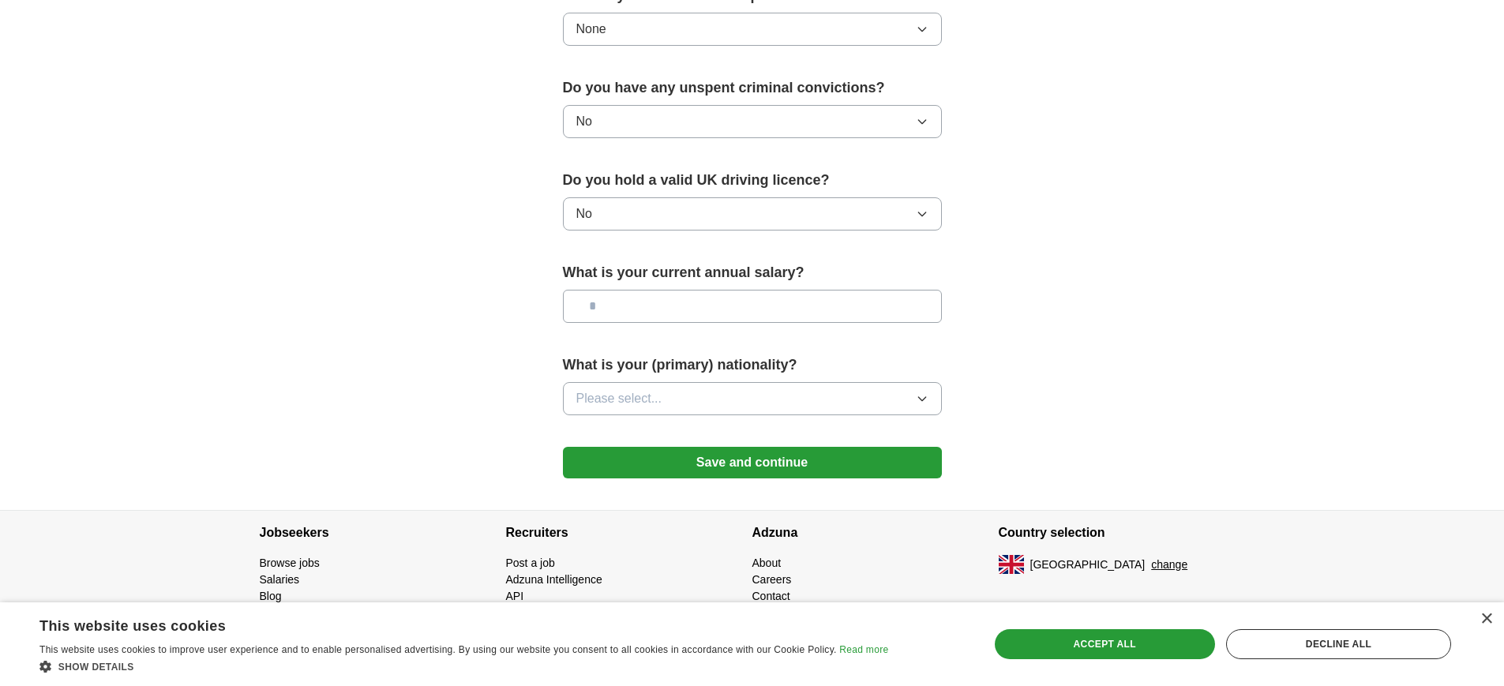
click at [851, 317] on input "text" at bounding box center [752, 306] width 379 height 33
click at [756, 405] on button "Please select..." at bounding box center [752, 398] width 379 height 33
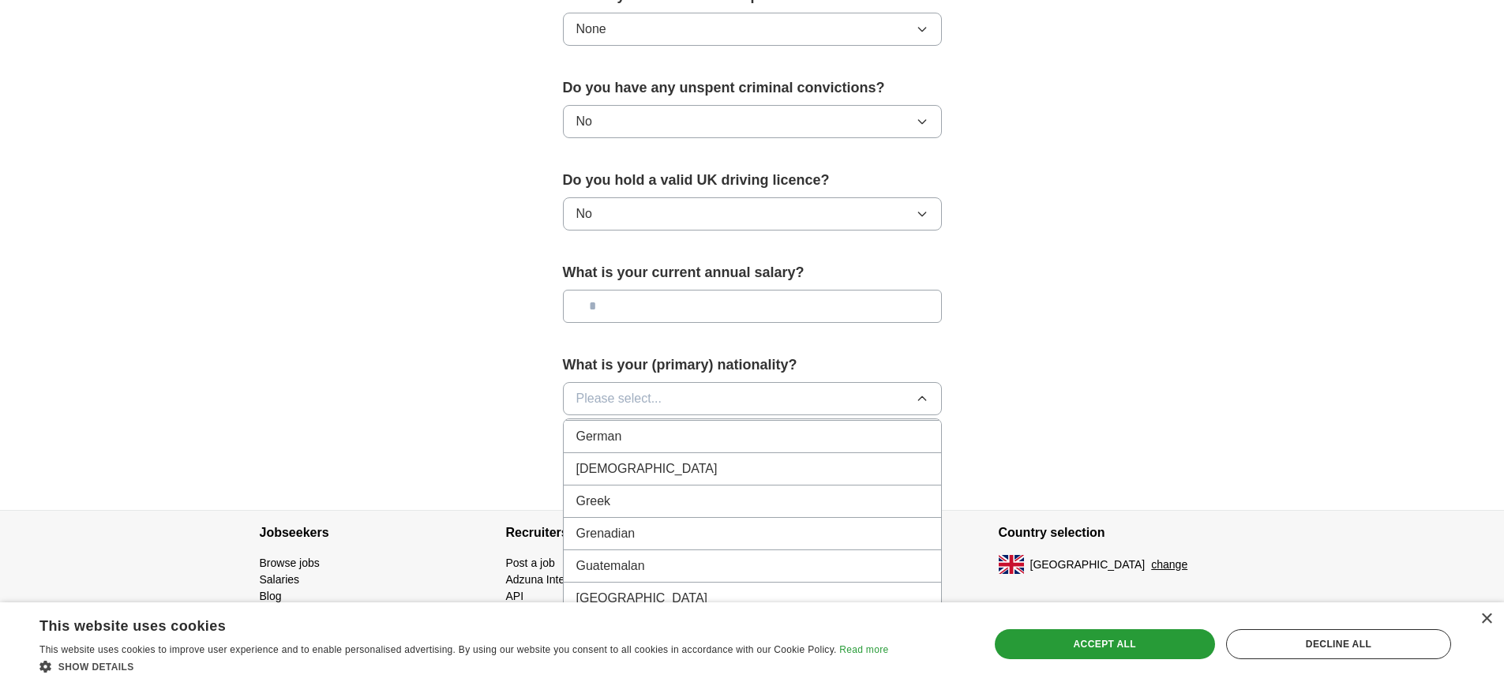
scroll to position [2080, 0]
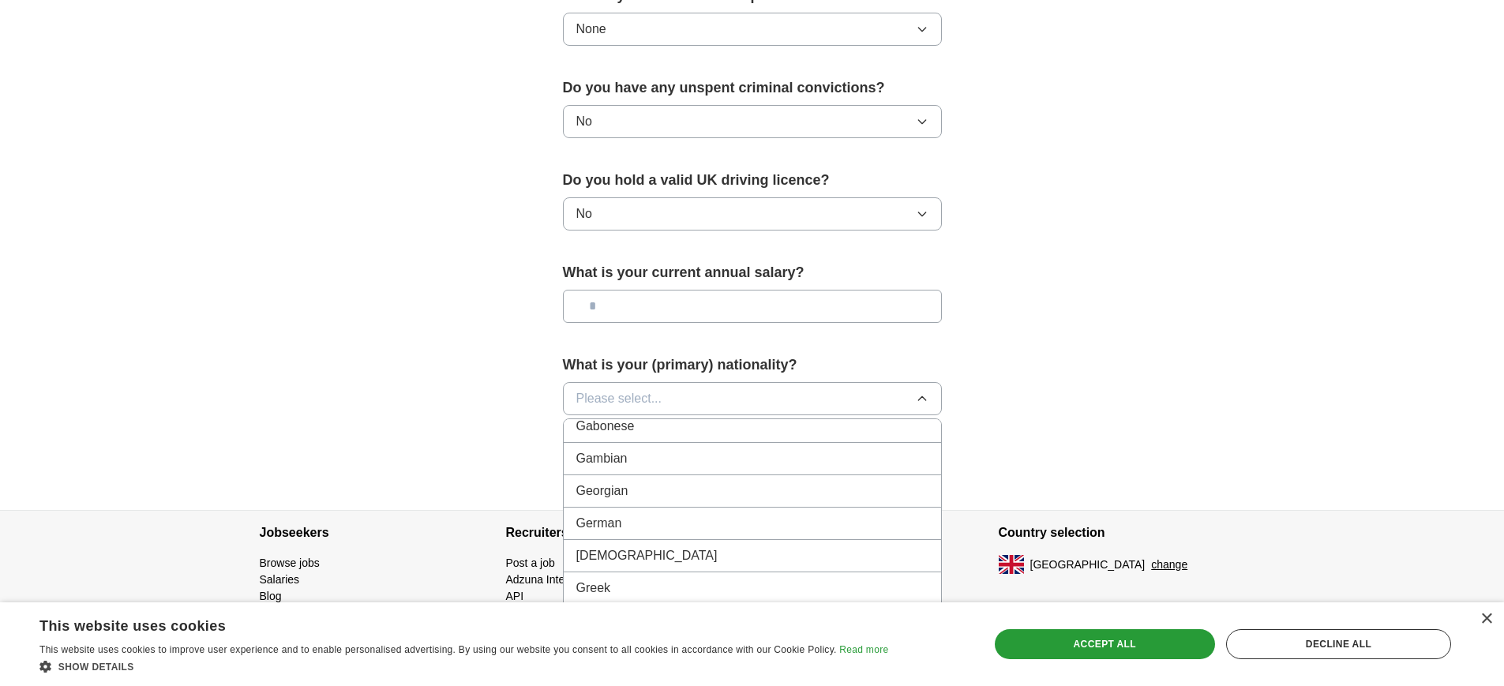
click at [722, 583] on div "Greek" at bounding box center [752, 588] width 352 height 19
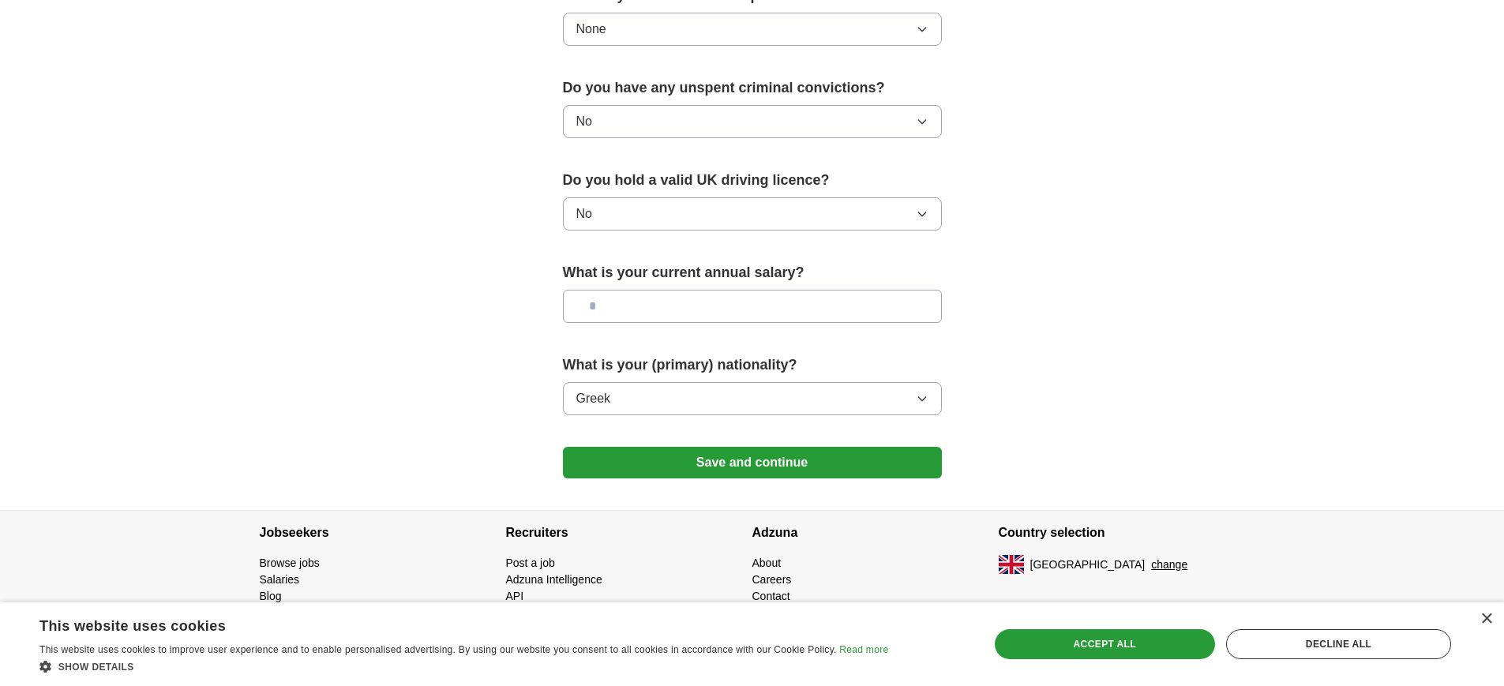
click at [703, 465] on button "Save and continue" at bounding box center [752, 463] width 379 height 32
